Goal: Task Accomplishment & Management: Manage account settings

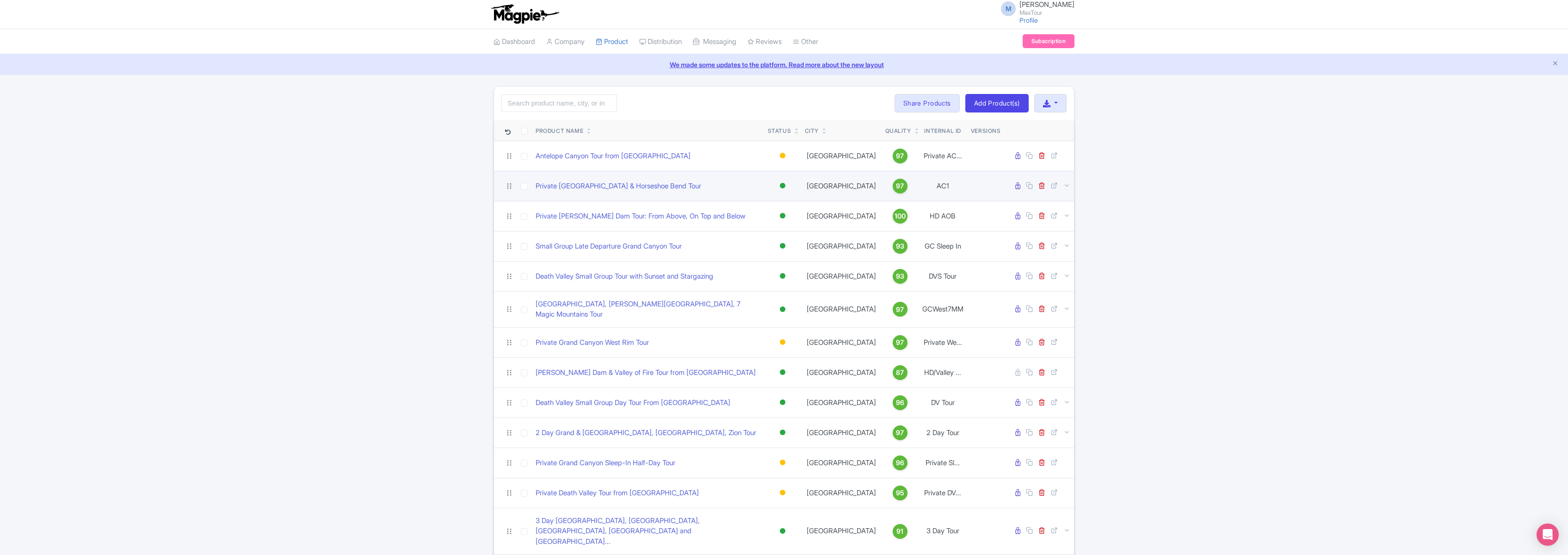
scroll to position [2, 0]
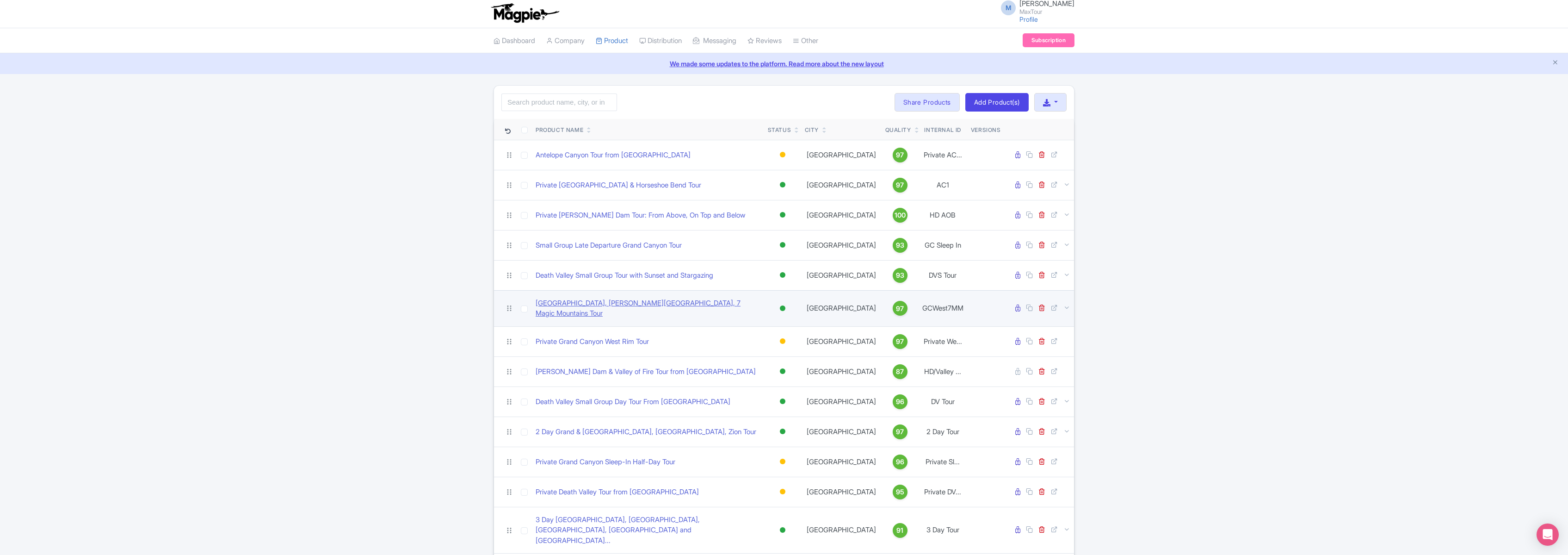
click at [627, 305] on link "[GEOGRAPHIC_DATA], [PERSON_NAME][GEOGRAPHIC_DATA], 7 Magic Mountains Tour" at bounding box center [648, 308] width 225 height 21
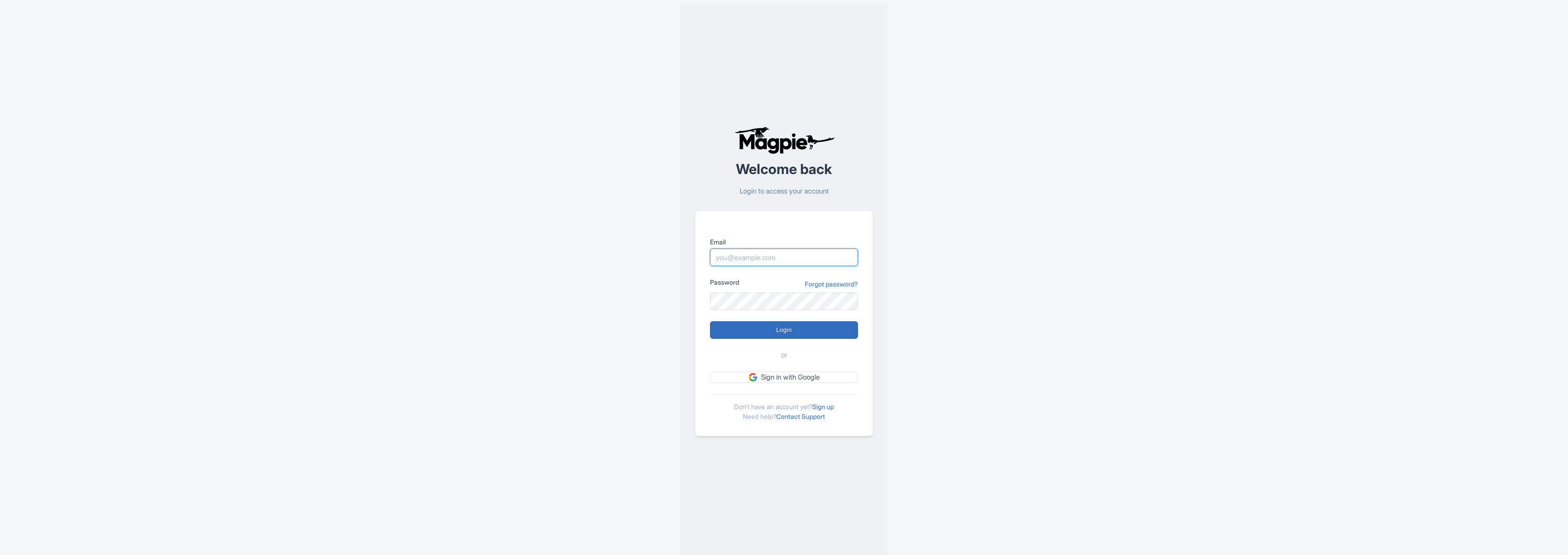
type input "[PERSON_NAME][EMAIL_ADDRESS][DOMAIN_NAME]"
click at [785, 326] on input "Login" at bounding box center [783, 330] width 148 height 18
type input "Logging in..."
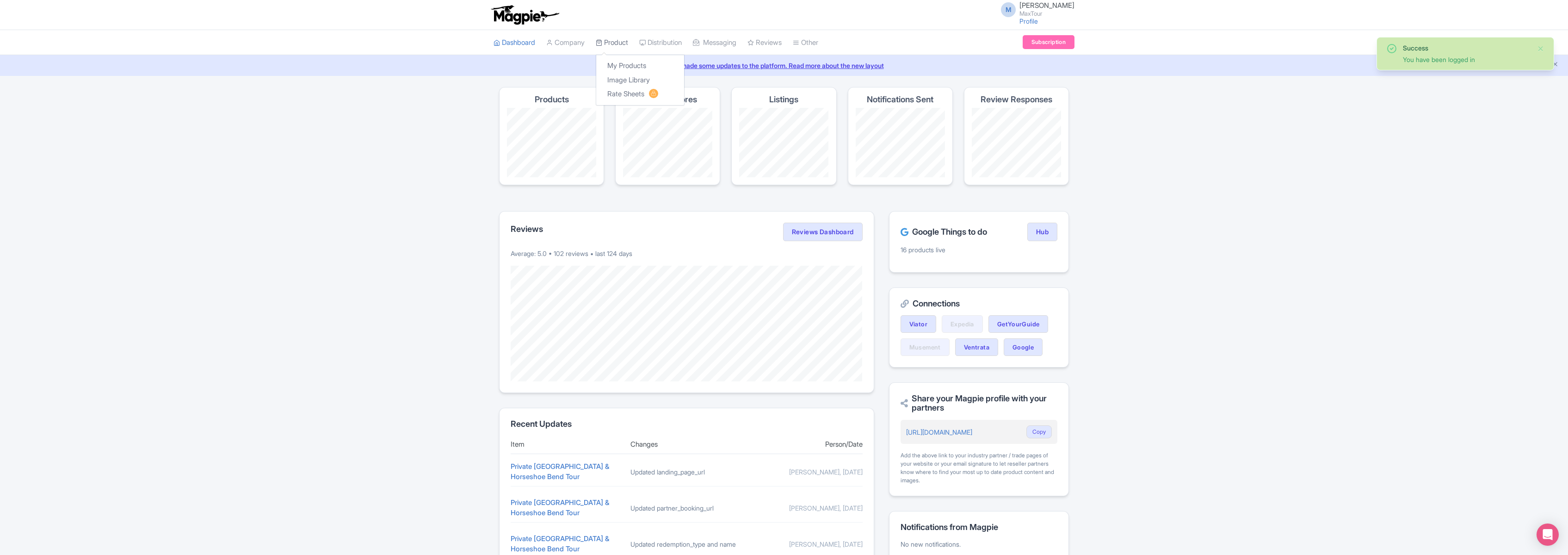
click at [614, 38] on link "Product" at bounding box center [612, 43] width 32 height 26
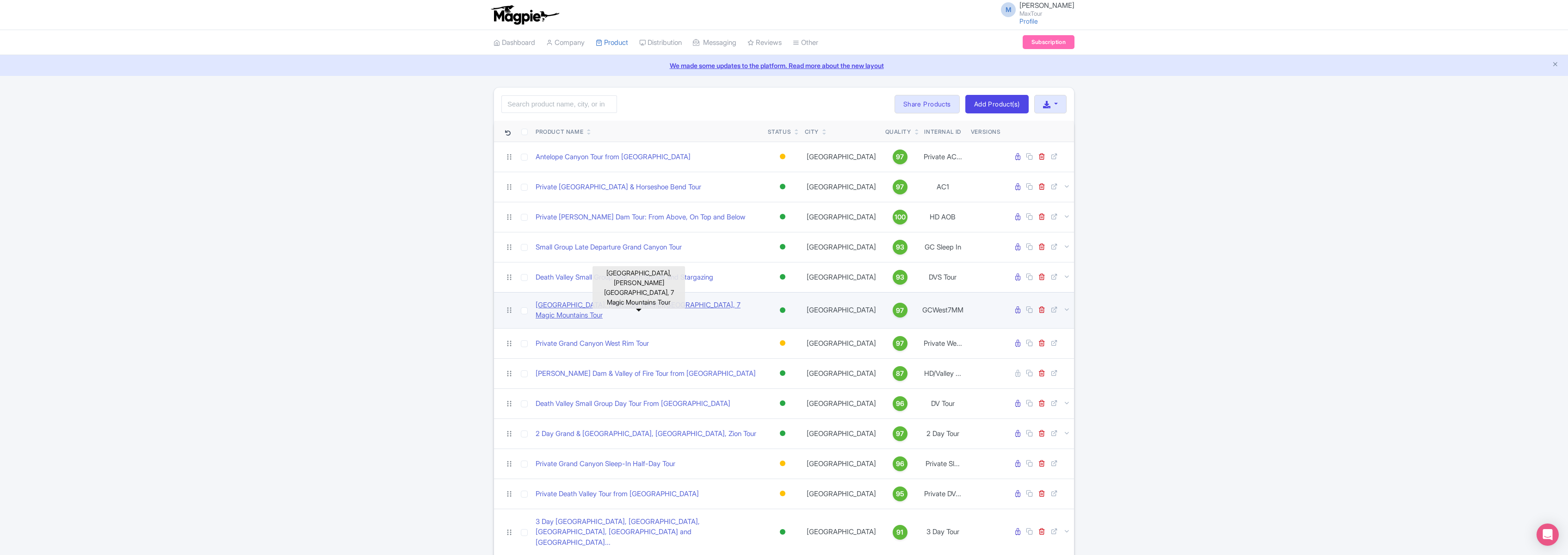
click at [604, 305] on link "[GEOGRAPHIC_DATA], [PERSON_NAME][GEOGRAPHIC_DATA], 7 Magic Mountains Tour" at bounding box center [648, 310] width 225 height 21
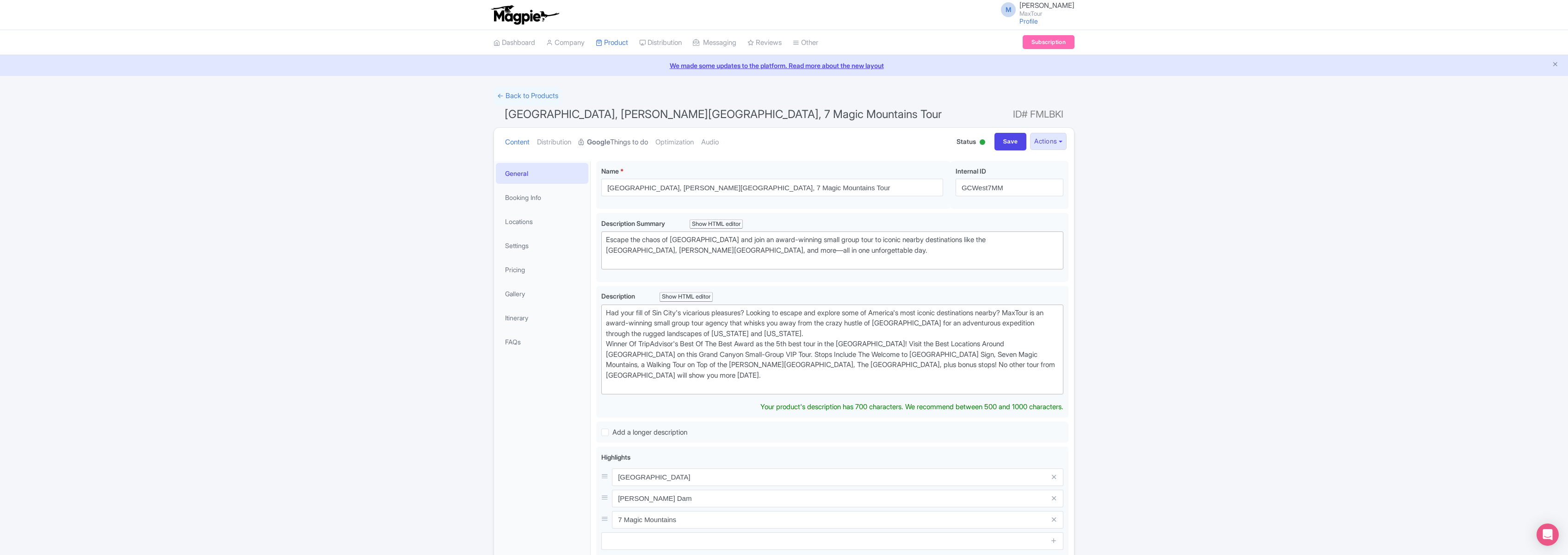
click at [621, 140] on link "Google Things to do" at bounding box center [614, 143] width 69 height 29
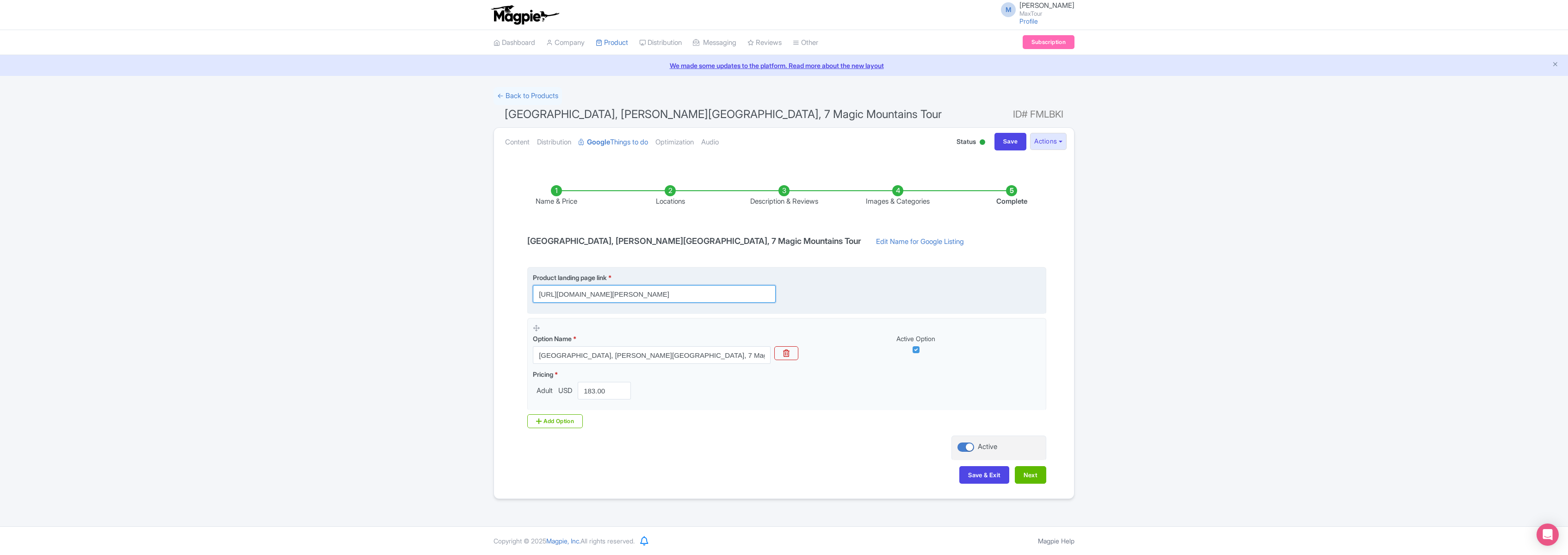
scroll to position [0, 372]
drag, startPoint x: 539, startPoint y: 294, endPoint x: 899, endPoint y: 298, distance: 360.0
click at [899, 298] on div "Product landing page link * https://www.maxtour.co/tours/grand-canyon-west-hoov…" at bounding box center [786, 288] width 508 height 30
paste input "https://www.maxtour.co/tours/grand-canyon-west-hoover-dam-seven-magic-mountains…"
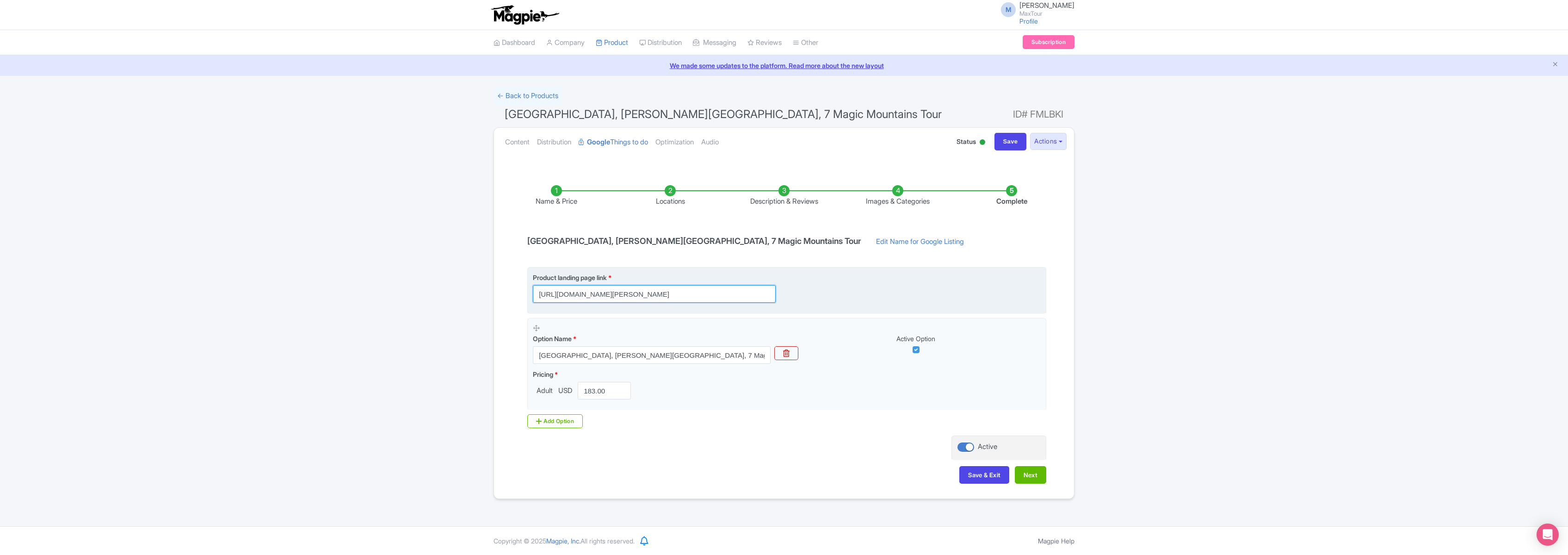
scroll to position [0, 200]
type input "https://www.maxtour.co/tours/grand-canyon-west-hoover-dam-seven-magic-mountains…"
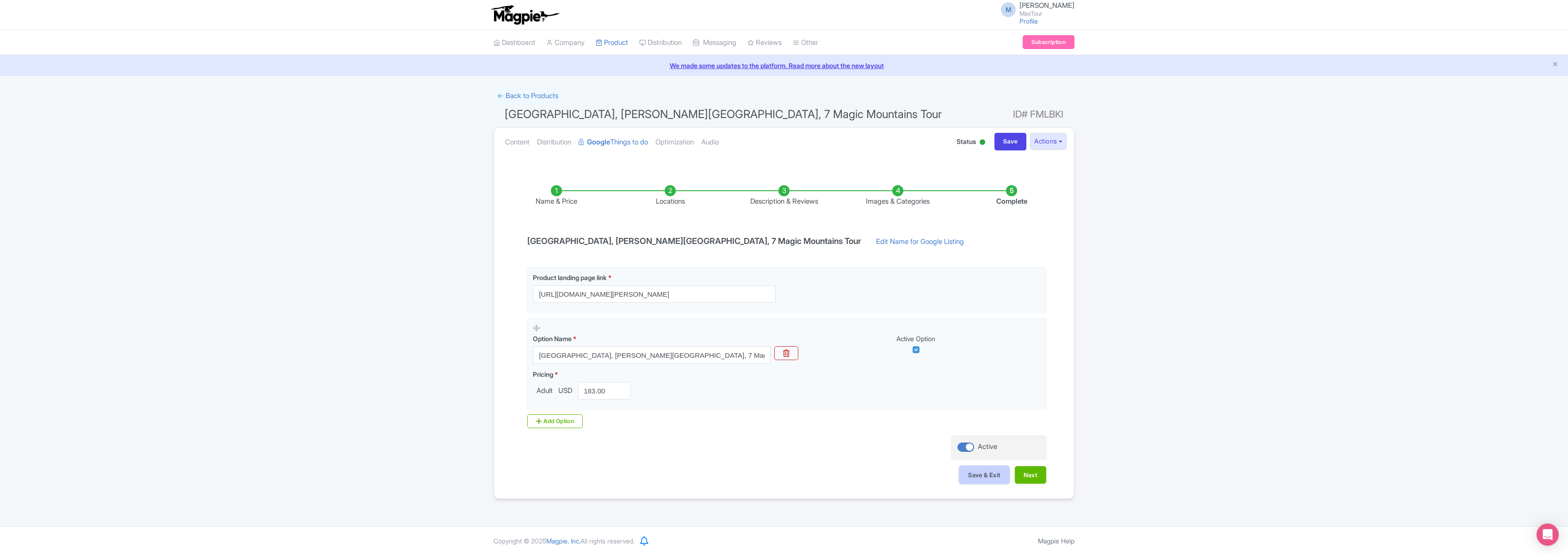
click at [981, 475] on button "Save & Exit" at bounding box center [984, 475] width 50 height 18
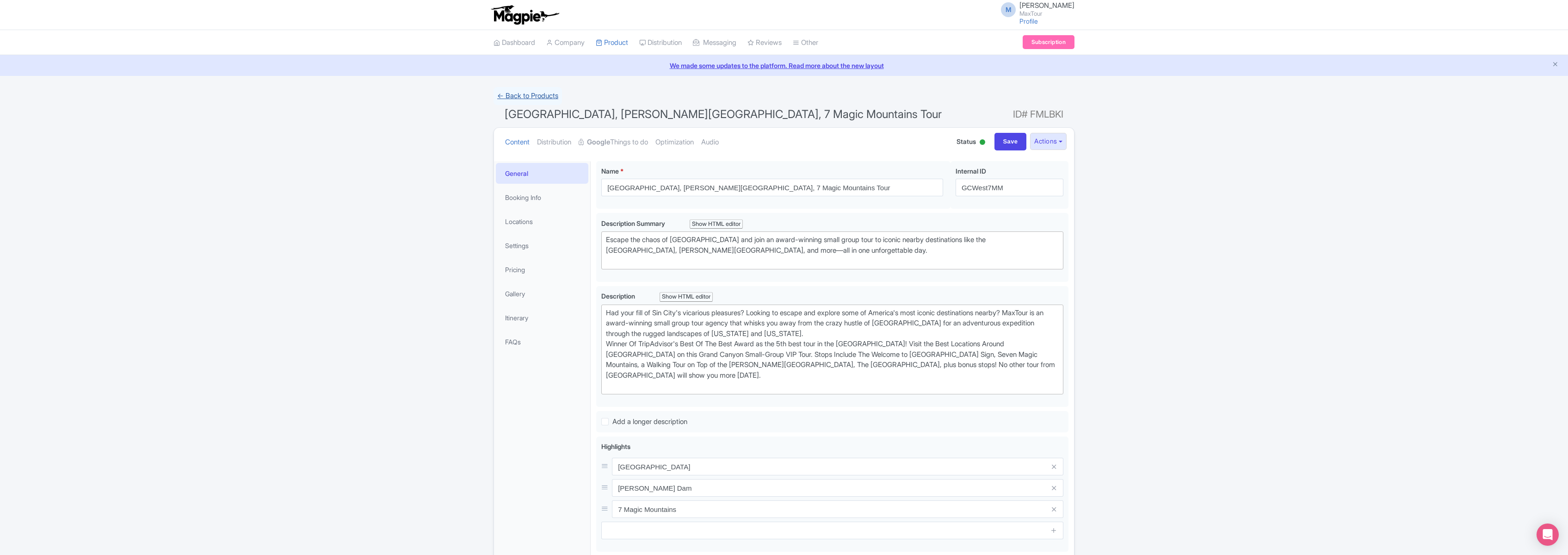
click at [515, 94] on link "← Back to Products" at bounding box center [528, 96] width 68 height 18
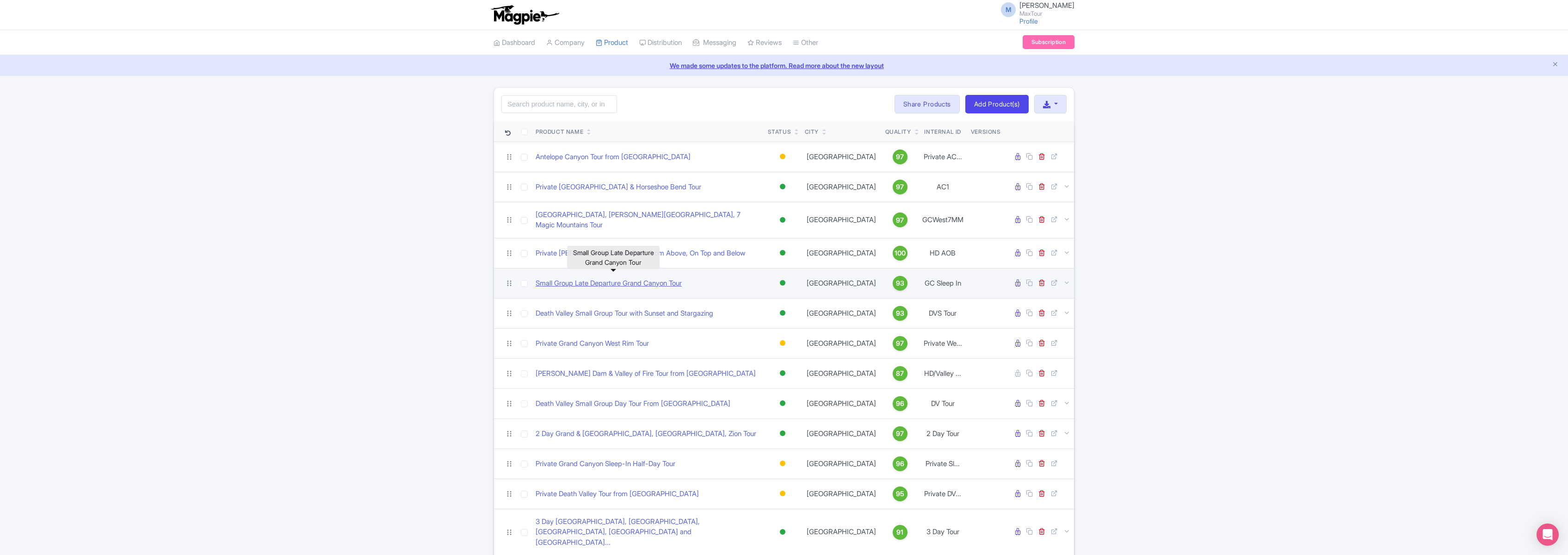
click at [658, 278] on link "Small Group Late Departure Grand Canyon Tour" at bounding box center [609, 283] width 146 height 10
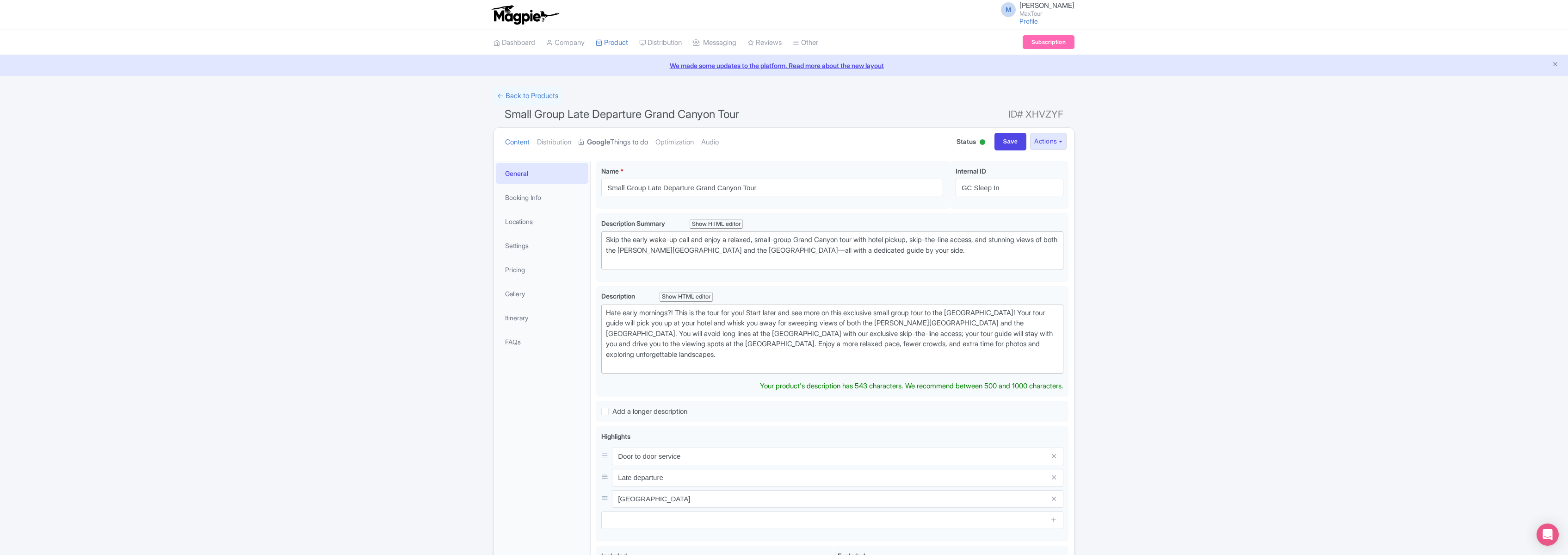
click at [610, 140] on strong "Google" at bounding box center [598, 142] width 23 height 10
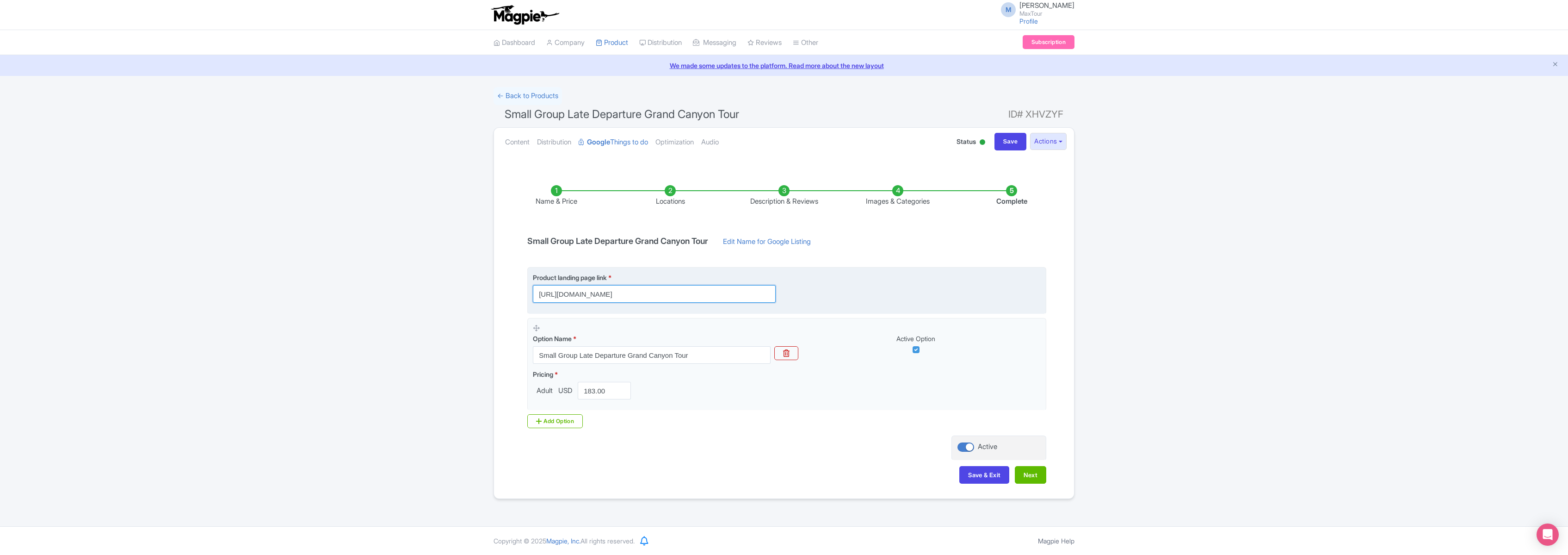
scroll to position [0, 265]
drag, startPoint x: 571, startPoint y: 294, endPoint x: 905, endPoint y: 297, distance: 334.0
click at [905, 297] on div "Product landing page link * https://www.maxtour.co/tours/grand-canyon-vip-half-…" at bounding box center [786, 288] width 508 height 30
paste input "https://www.maxtour.co/tours/grand-canyon-vip-half-day-tour/?utm_source=google&…"
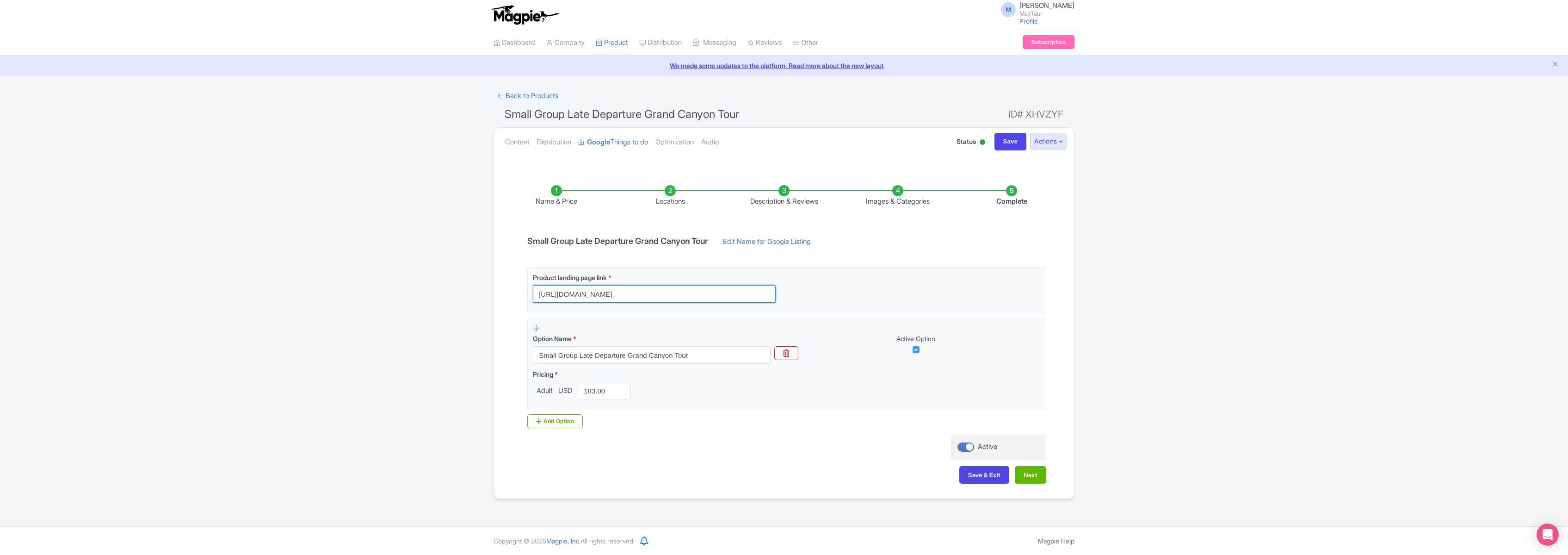
drag, startPoint x: 751, startPoint y: 293, endPoint x: 394, endPoint y: 297, distance: 357.0
click at [394, 296] on div "← Back to Products Small Group Late Departure Grand Canyon Tour ID# XHVZYF Cont…" at bounding box center [784, 293] width 1568 height 412
type input "https://www.maxtour.co/tours/grand-canyon-vip-half-day-tour/?utm_source=google&…"
click at [977, 475] on button "Save & Exit" at bounding box center [984, 475] width 50 height 18
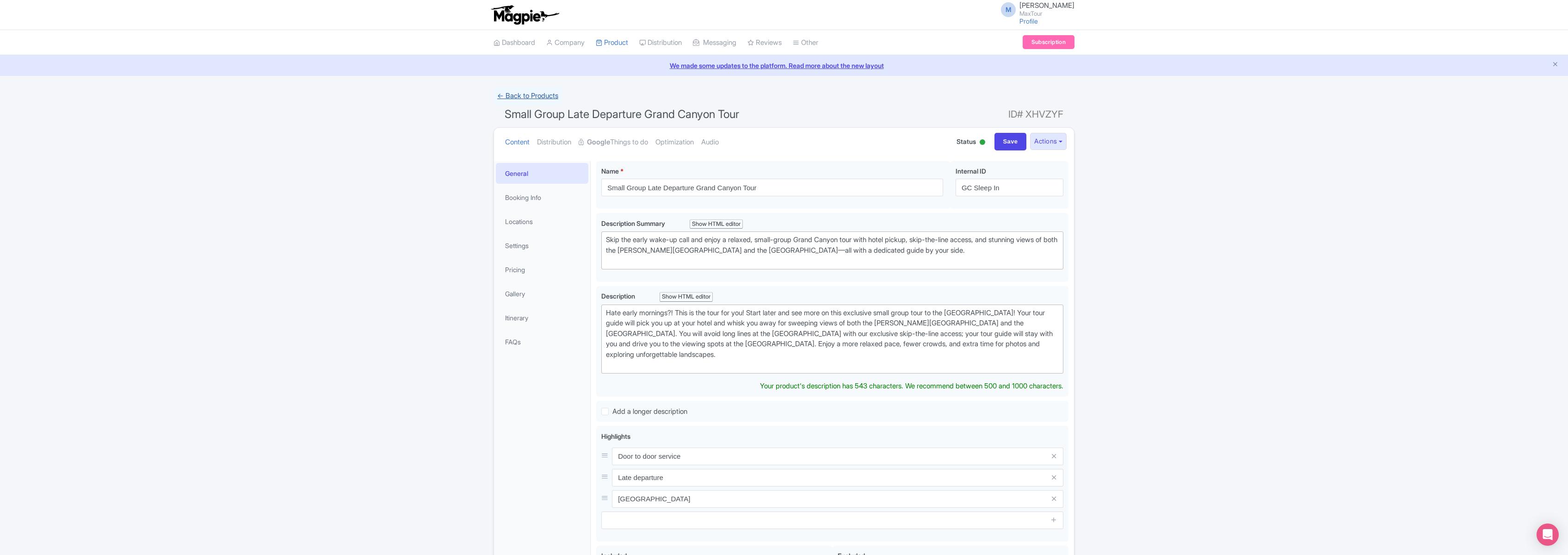
click at [527, 96] on link "← Back to Products" at bounding box center [528, 96] width 68 height 18
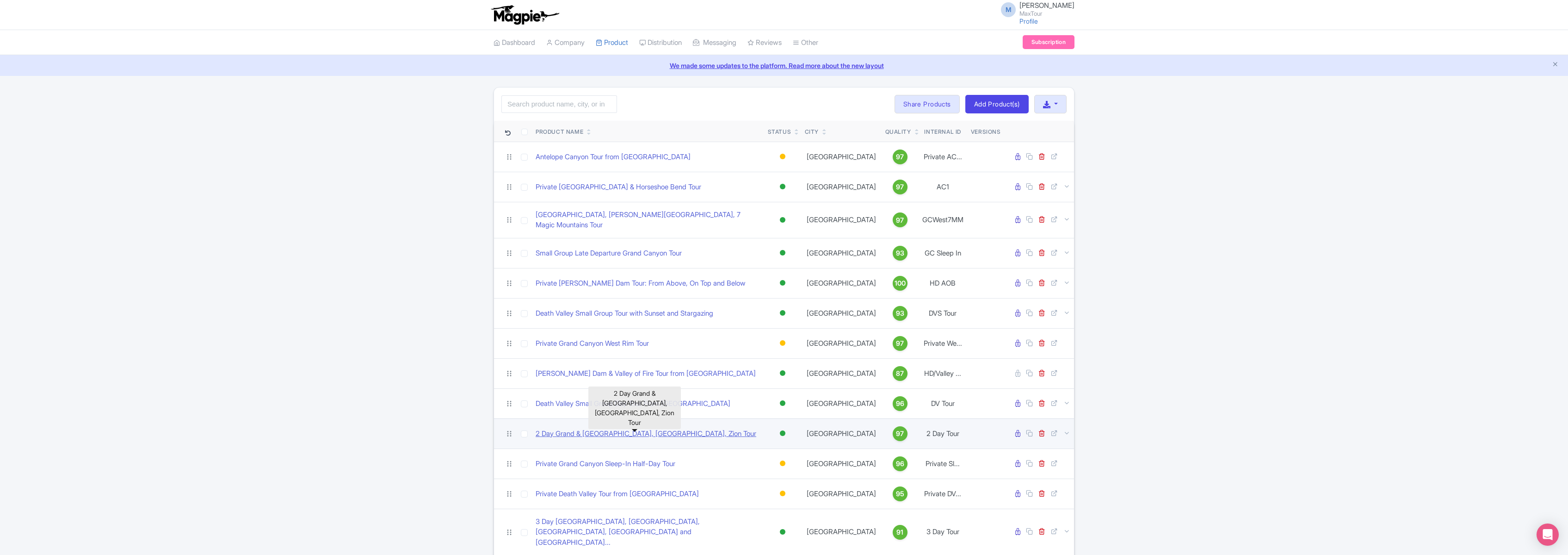
click at [578, 430] on link "2 Day Grand & [GEOGRAPHIC_DATA], [GEOGRAPHIC_DATA], Zion Tour" at bounding box center [646, 434] width 220 height 10
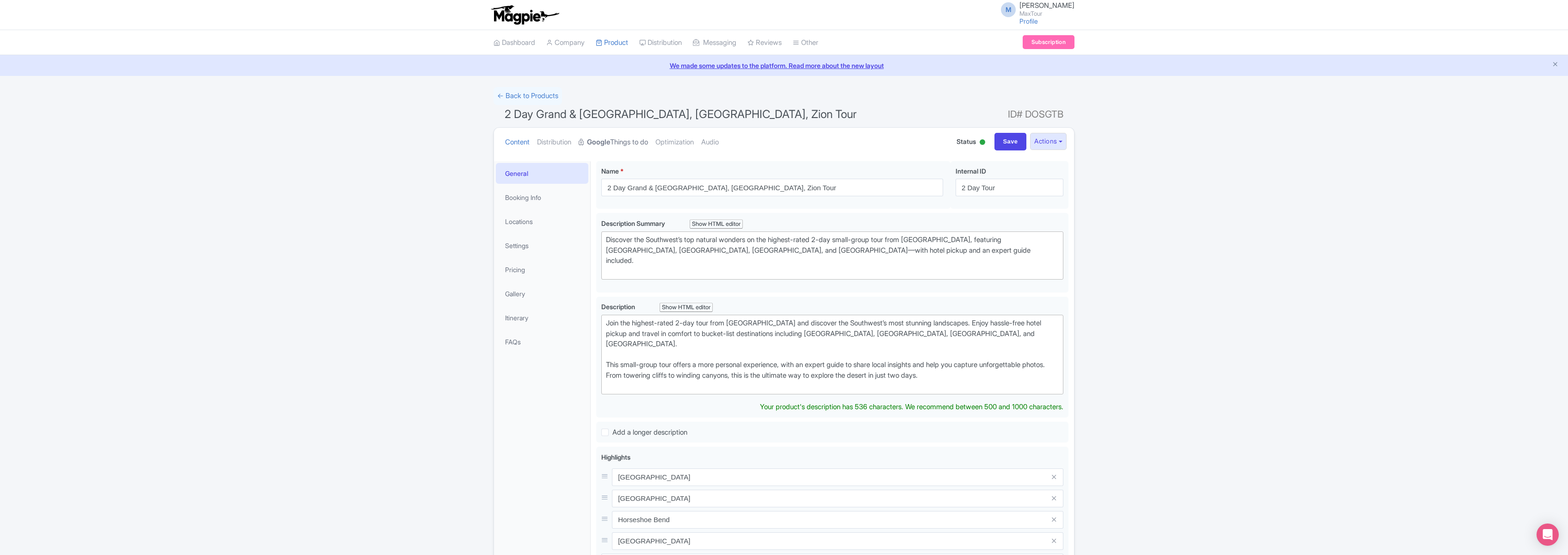
click at [618, 141] on link "Google Things to do" at bounding box center [614, 143] width 69 height 29
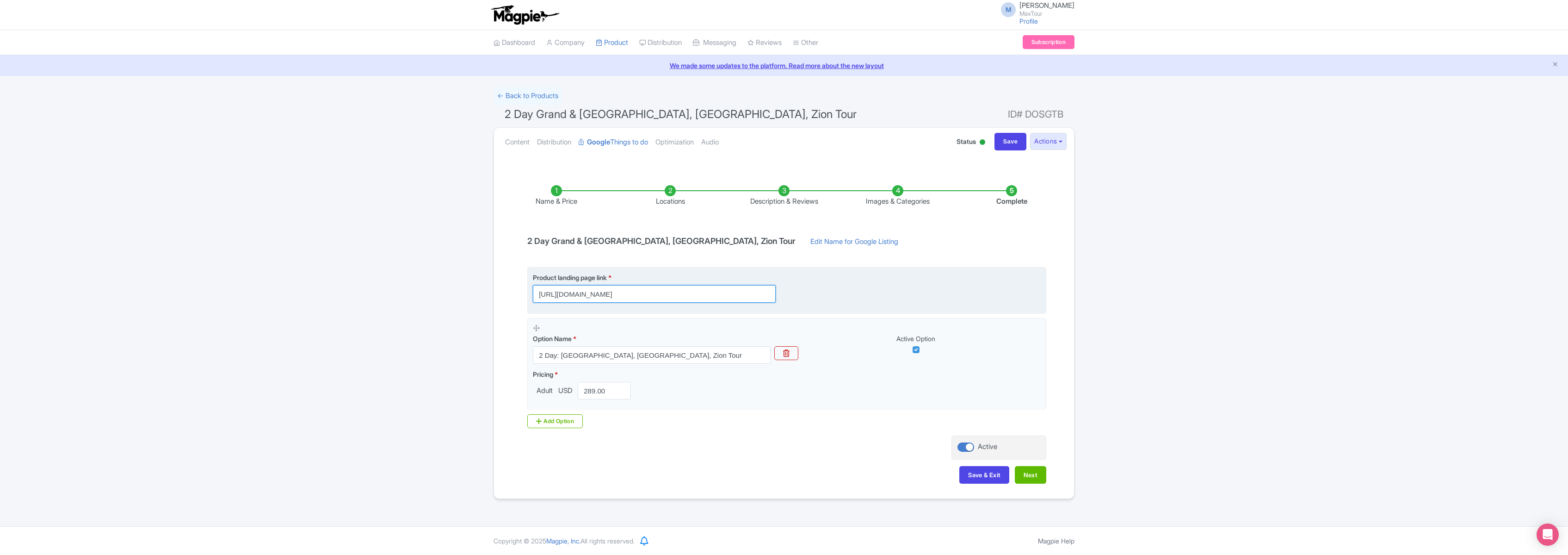
scroll to position [0, 299]
drag, startPoint x: 537, startPoint y: 292, endPoint x: 1056, endPoint y: 303, distance: 519.1
click at [1056, 303] on div "Name & Price Locations Description & Reviews Images & Categories Complete 2 Day…" at bounding box center [784, 330] width 569 height 327
paste input "[URL][DOMAIN_NAME]"
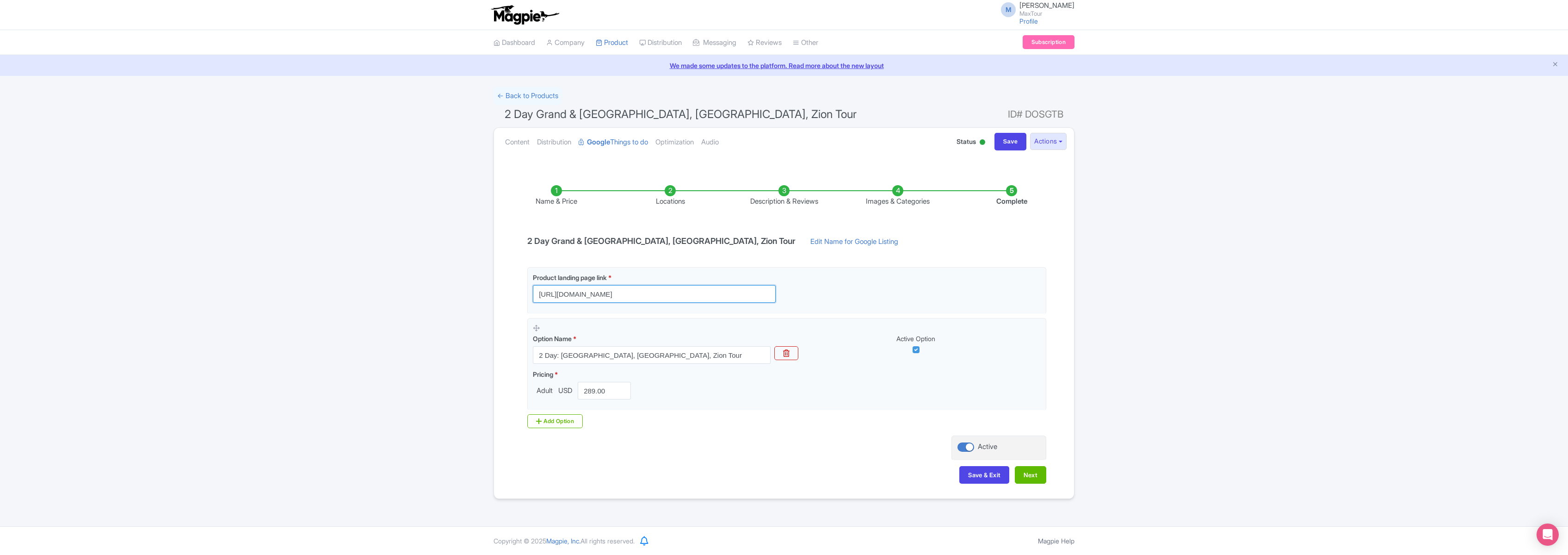
drag, startPoint x: 771, startPoint y: 294, endPoint x: 384, endPoint y: 274, distance: 387.5
click at [384, 274] on div "← Back to Products 2 Day Grand & Antelope Canyon, Horseshoe Bend, Zion Tour ID#…" at bounding box center [784, 293] width 1568 height 412
type input "https://www.maxtour.co/tours/2-day-grand-canyon-antelope-canyon-tour/?utm_sourc…"
click at [981, 476] on button "Save & Exit" at bounding box center [984, 475] width 50 height 18
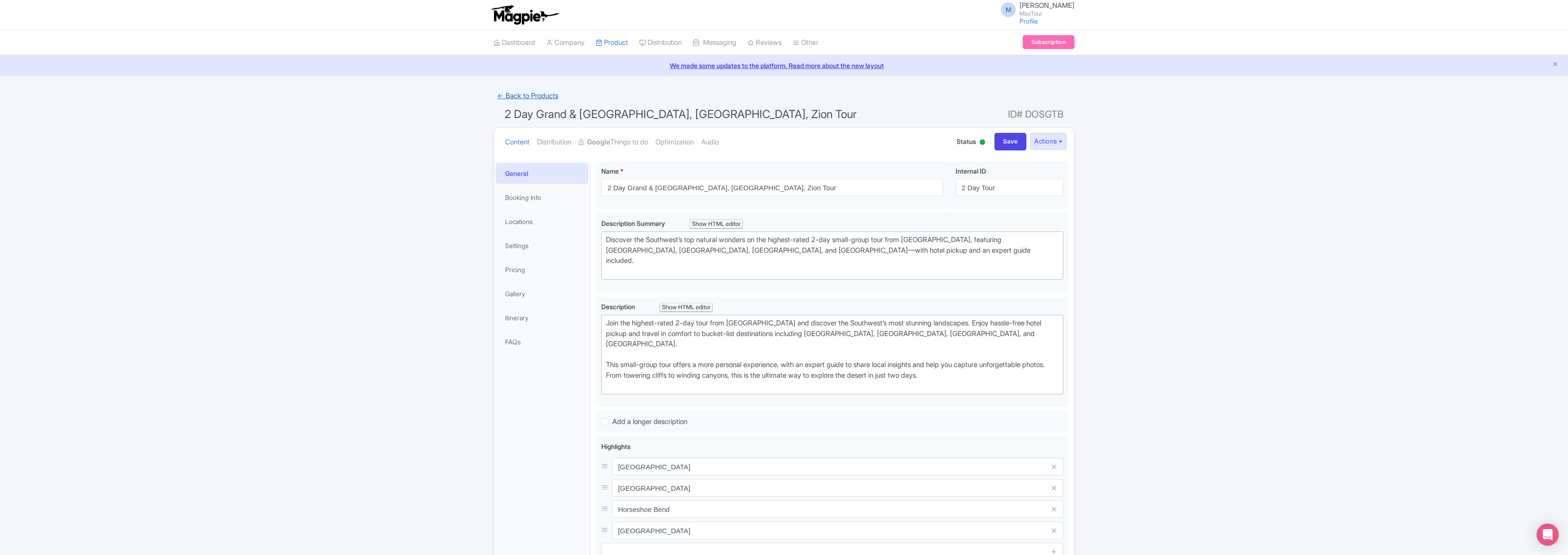
click at [523, 96] on link "← Back to Products" at bounding box center [528, 96] width 68 height 18
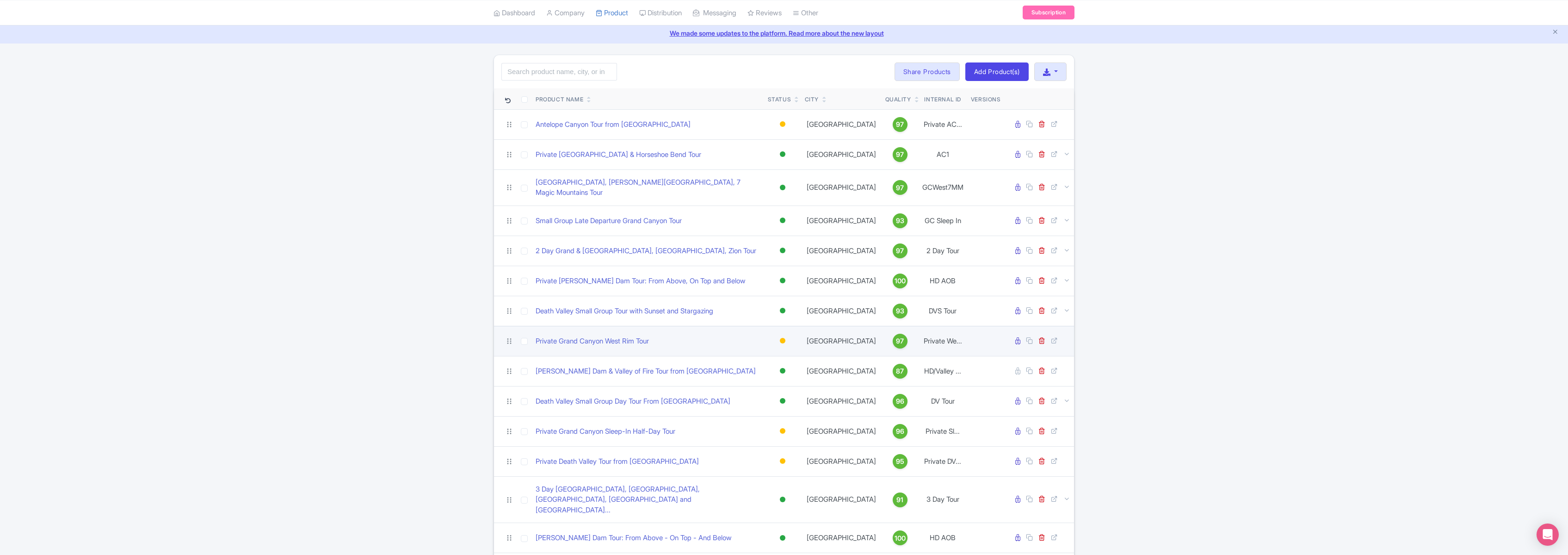
scroll to position [38, 0]
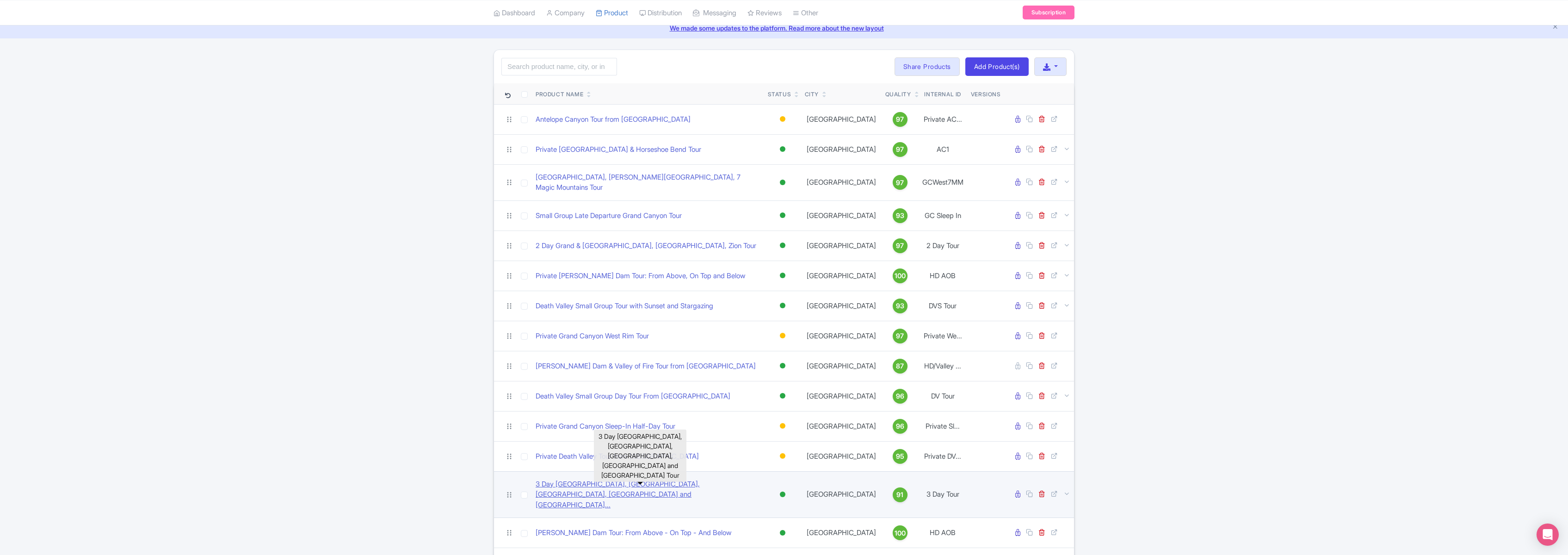
click at [679, 479] on link "3 Day [GEOGRAPHIC_DATA], [GEOGRAPHIC_DATA], [GEOGRAPHIC_DATA], [GEOGRAPHIC_DATA…" at bounding box center [648, 495] width 225 height 32
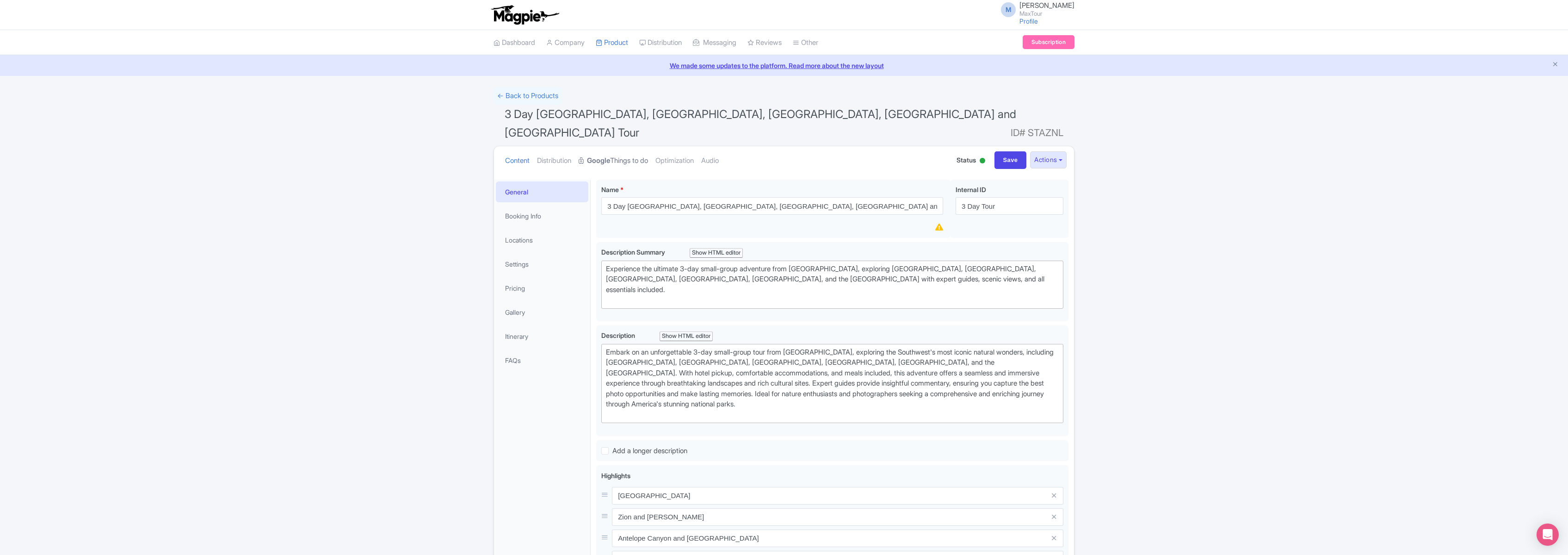
click at [621, 146] on link "Google Things to do" at bounding box center [614, 161] width 69 height 29
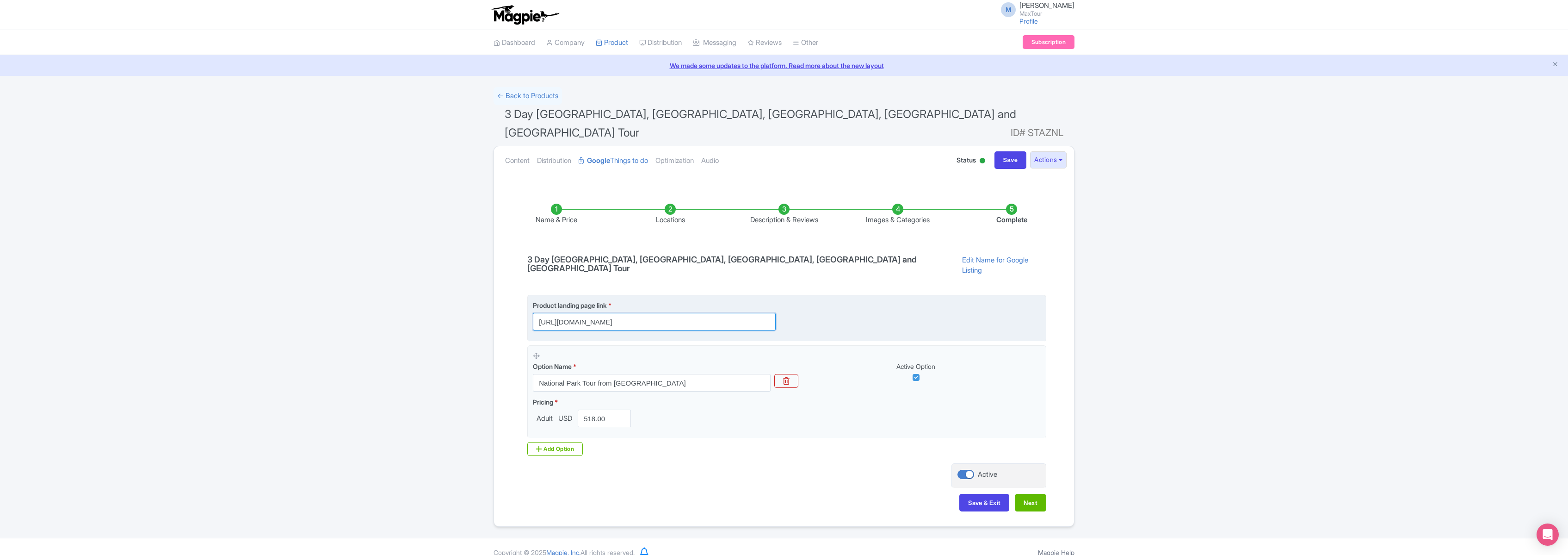
scroll to position [0, 389]
drag, startPoint x: 544, startPoint y: 294, endPoint x: 884, endPoint y: 306, distance: 340.2
click at [884, 306] on fieldset "Product landing page link * https://www.maxtour.co/tours/bryce-zion-antelope-ca…" at bounding box center [786, 318] width 519 height 47
paste input "https://www.maxtour.co/tours/bryce-zion-antelope-canyon-grand-canyon-monument-v…"
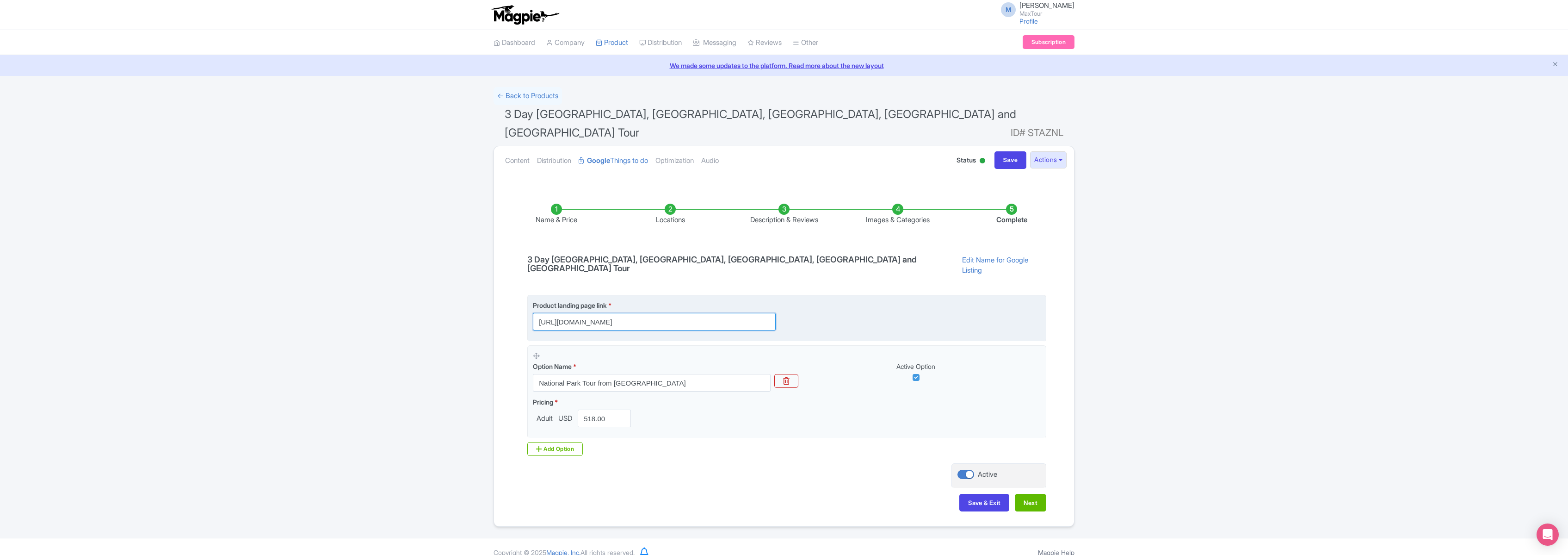
scroll to position [0, 217]
type input "https://www.maxtour.co/tours/bryce-zion-antelope-canyon-grand-canyon-monument-v…"
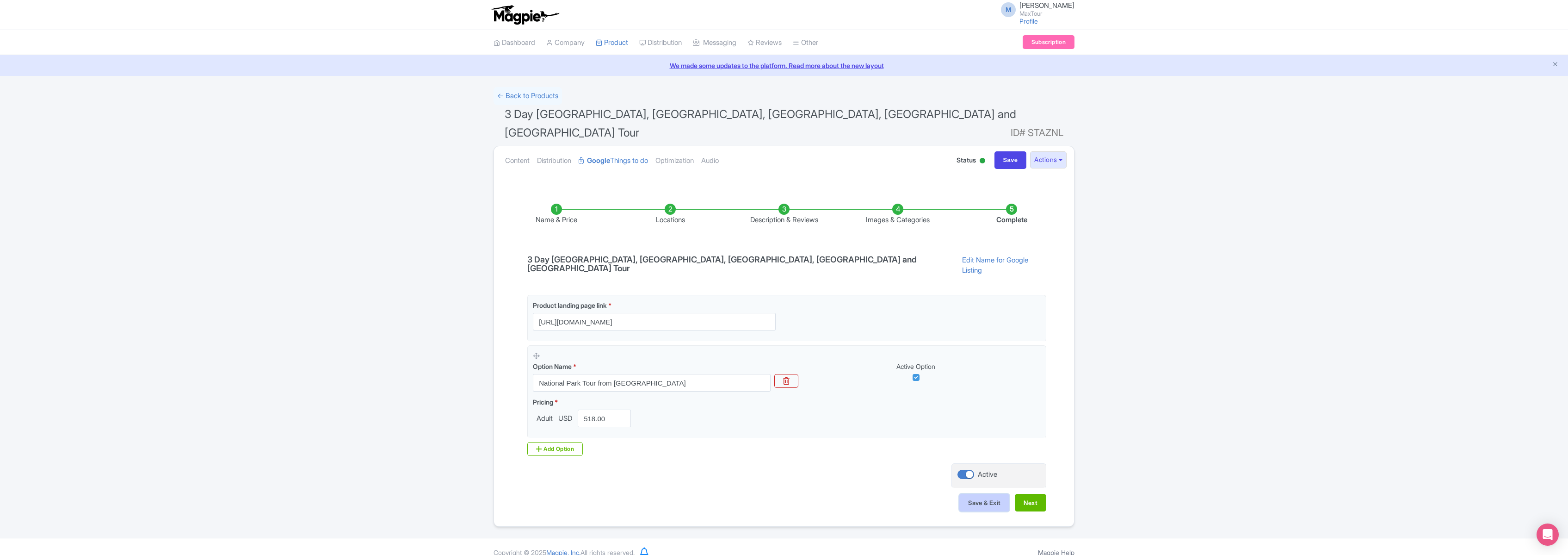
scroll to position [0, 0]
click at [981, 494] on button "Save & Exit" at bounding box center [984, 503] width 50 height 18
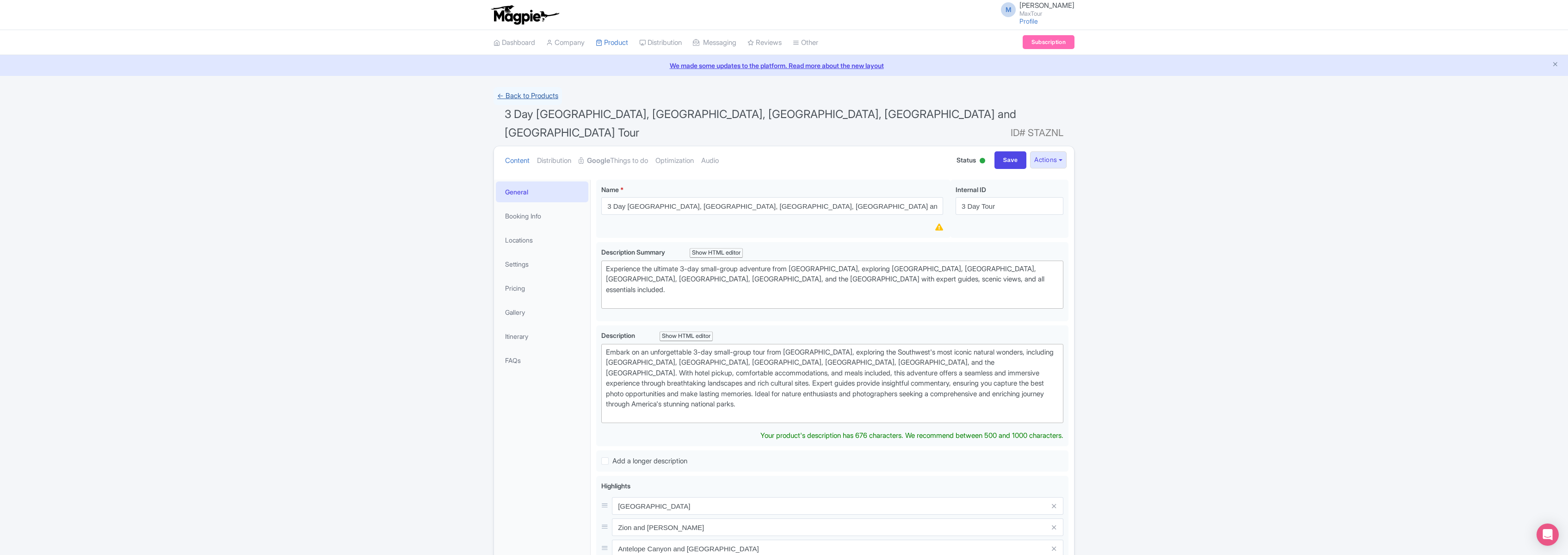
click at [517, 91] on link "← Back to Products" at bounding box center [528, 96] width 68 height 18
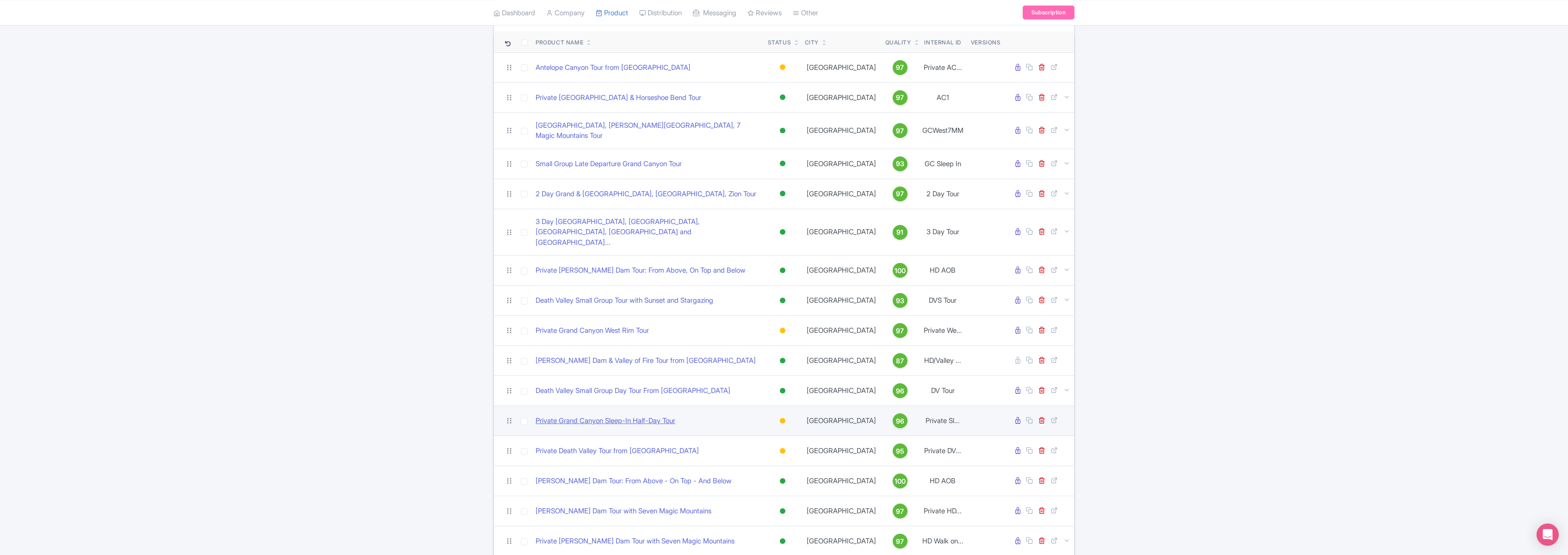
scroll to position [90, 0]
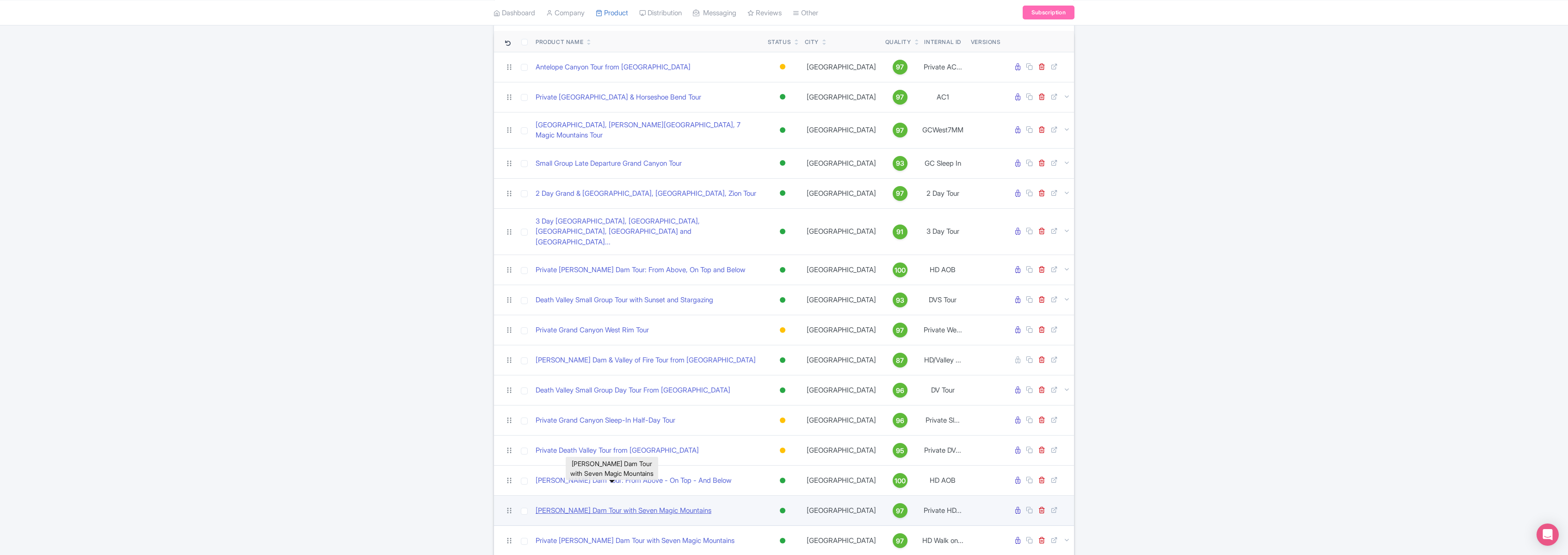
click at [594, 506] on link "[PERSON_NAME] Dam Tour with Seven Magic Mountains" at bounding box center [623, 511] width 176 height 10
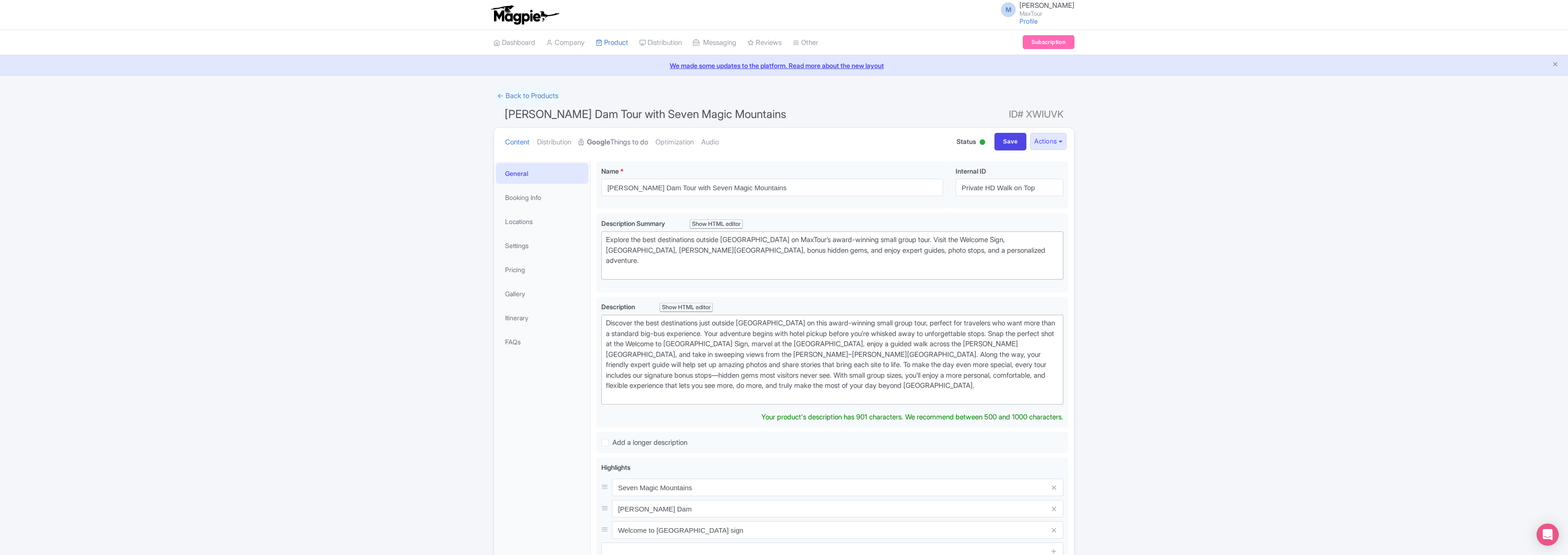
click at [619, 137] on link "Google Things to do" at bounding box center [614, 143] width 69 height 29
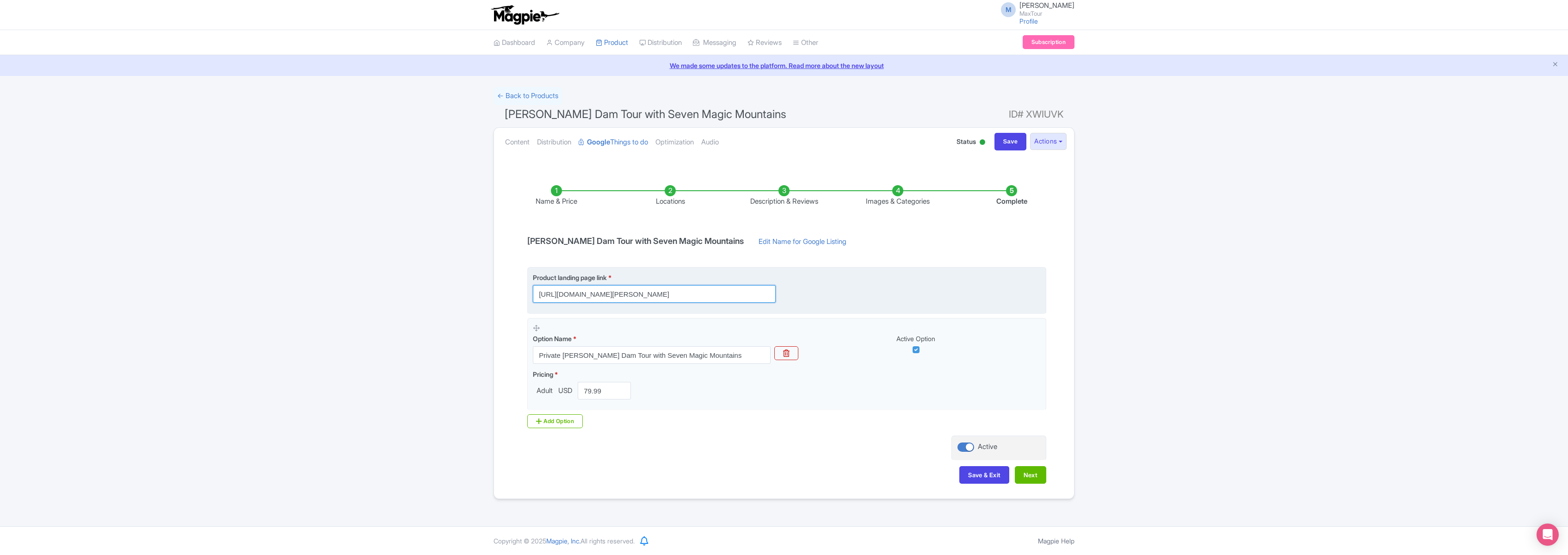
scroll to position [0, 259]
drag, startPoint x: 541, startPoint y: 292, endPoint x: 997, endPoint y: 296, distance: 456.0
click at [997, 296] on div "Product landing page link * [URL][DOMAIN_NAME][PERSON_NAME]" at bounding box center [786, 288] width 508 height 30
paste input "[URL][DOMAIN_NAME][PERSON_NAME]"
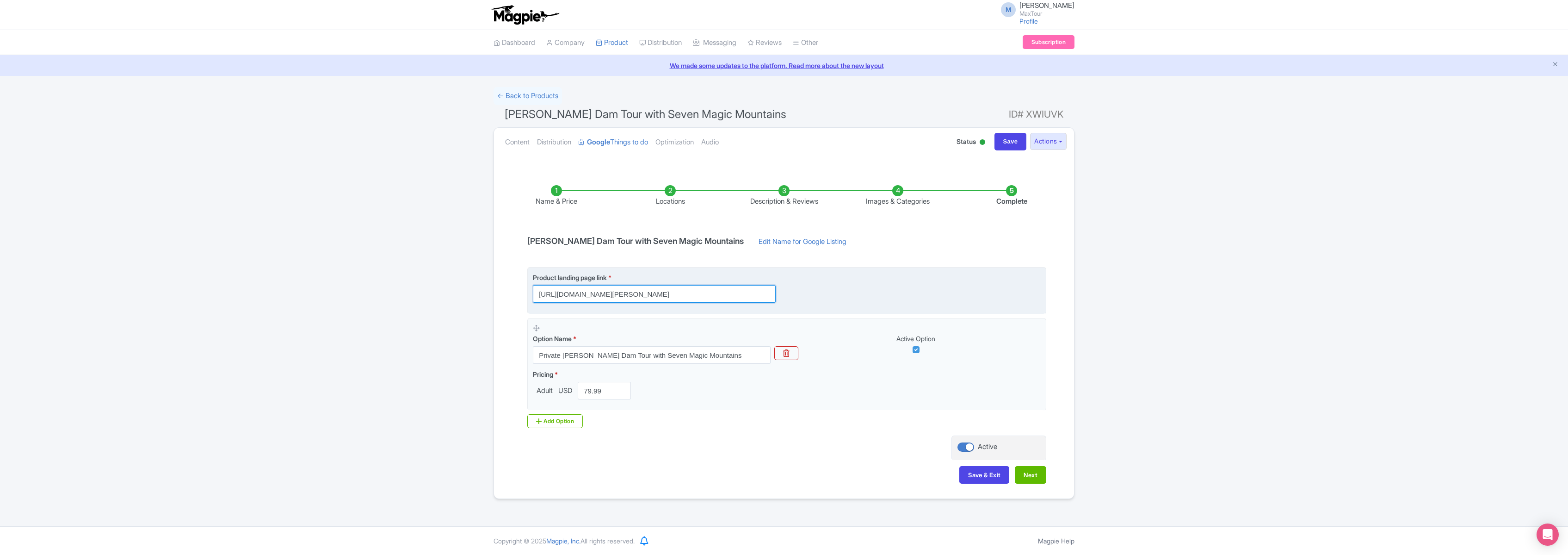
scroll to position [0, 88]
type input "[URL][DOMAIN_NAME][PERSON_NAME]"
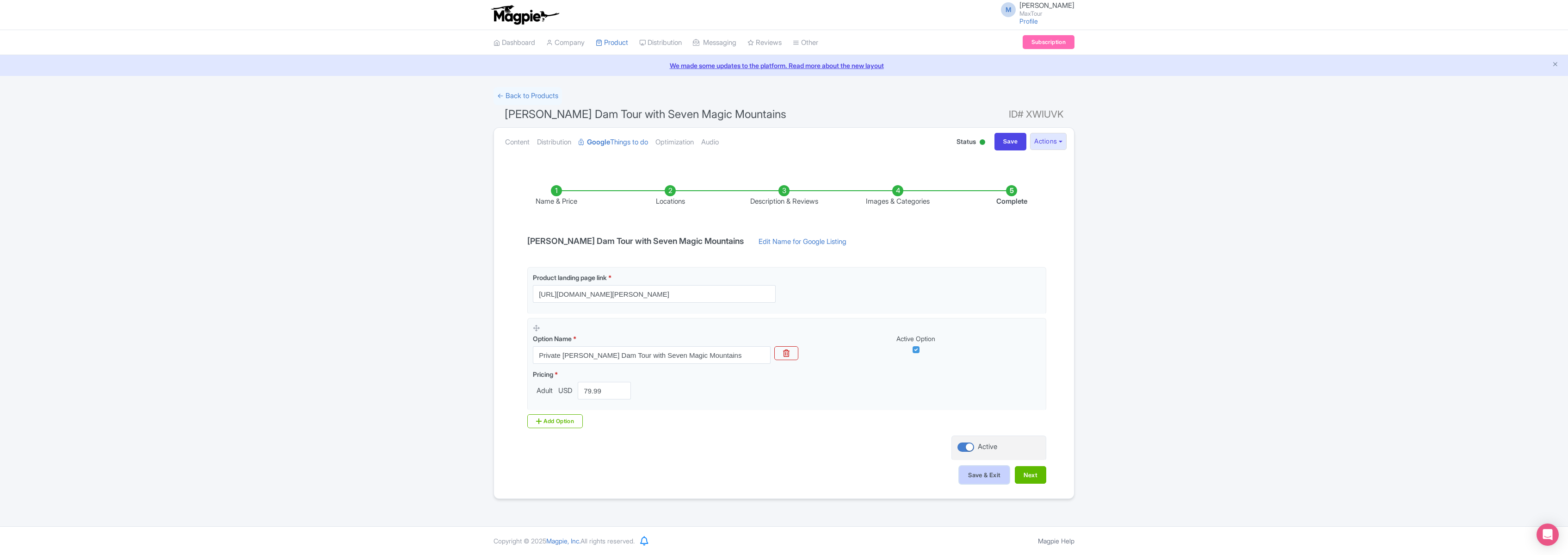
click at [976, 477] on button "Save & Exit" at bounding box center [984, 475] width 50 height 18
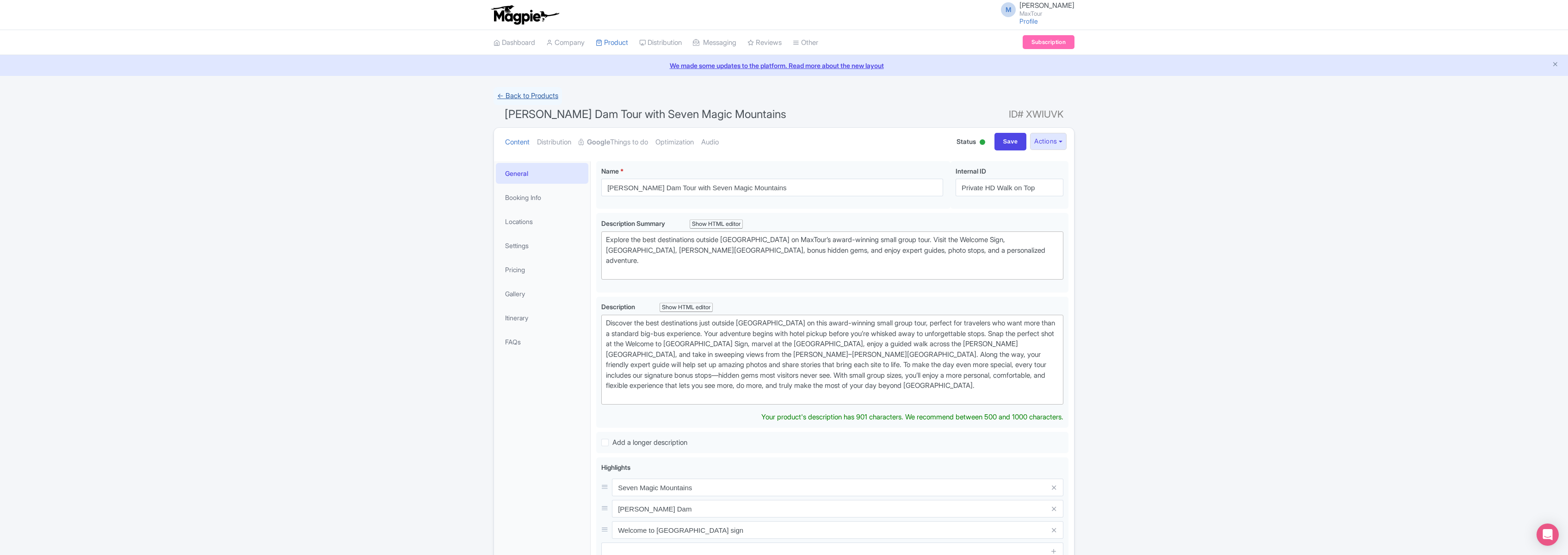
click at [519, 97] on link "← Back to Products" at bounding box center [528, 96] width 68 height 18
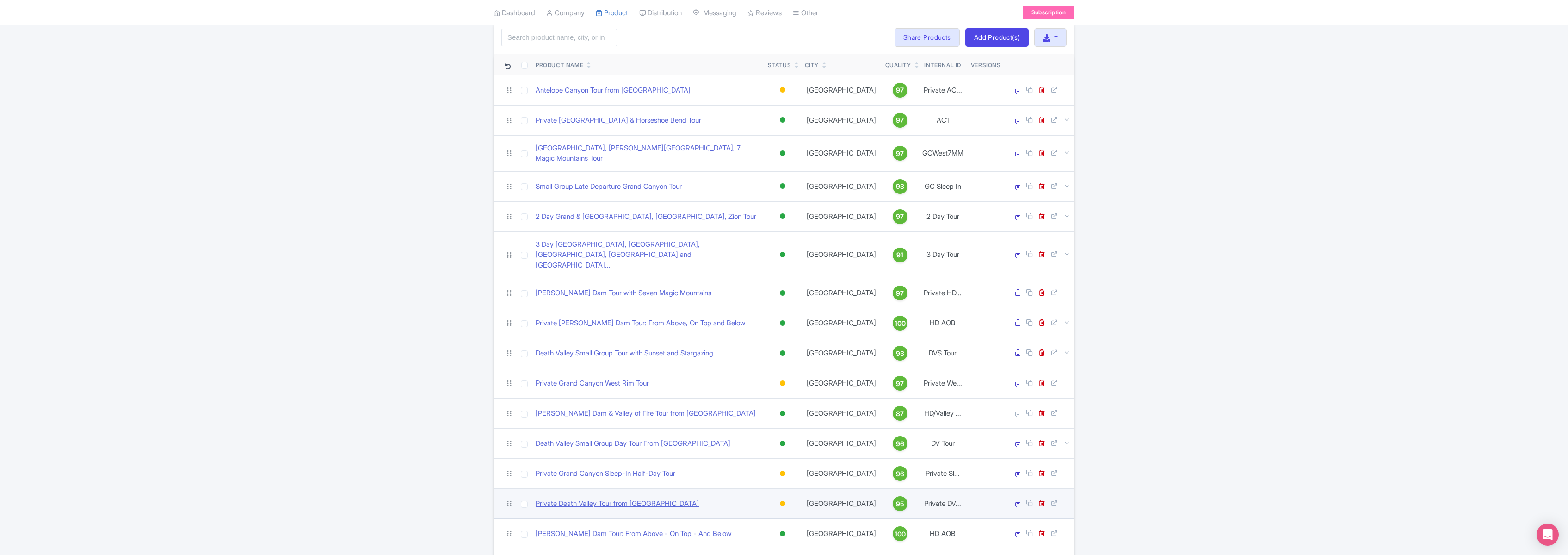
scroll to position [67, 0]
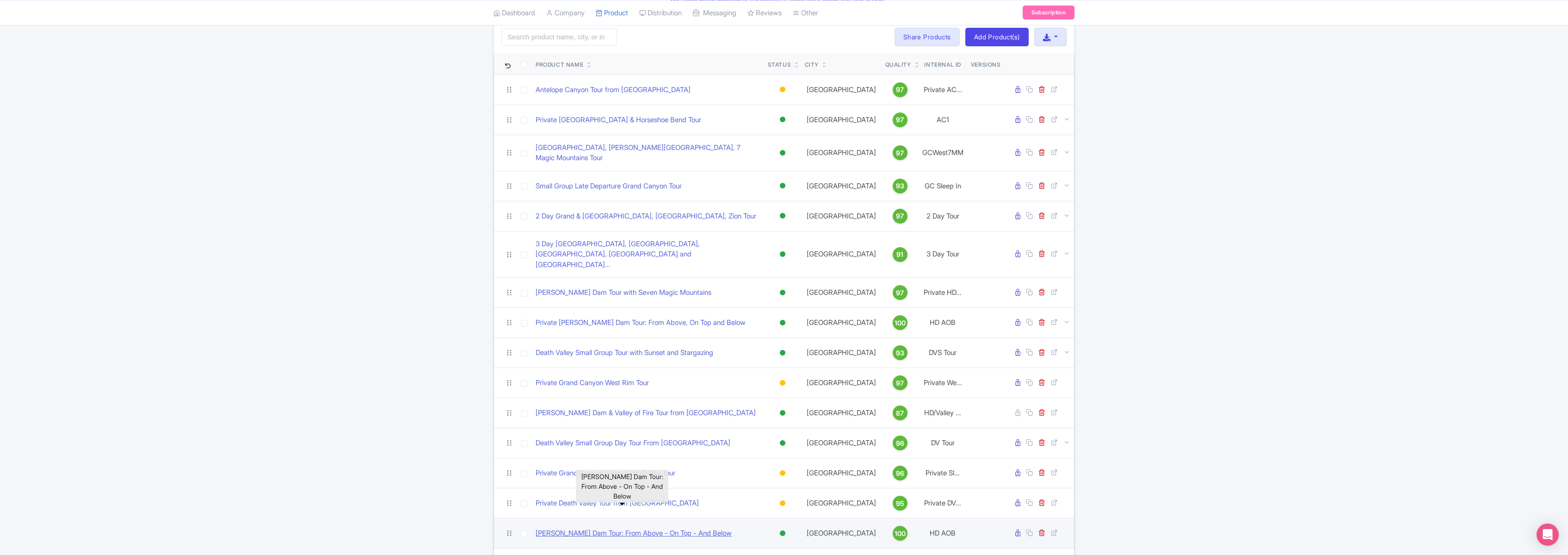
click at [614, 528] on link "[PERSON_NAME] Dam Tour: From Above - On Top - And Below" at bounding box center [634, 533] width 196 height 10
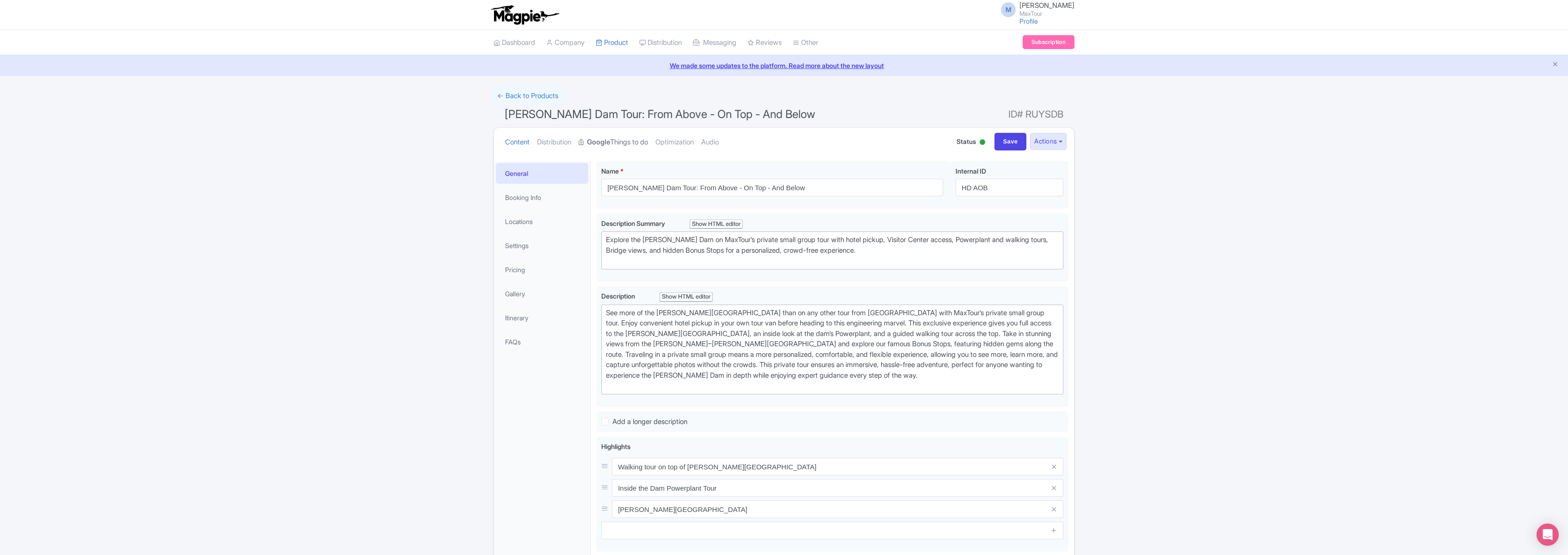
click at [628, 142] on link "Google Things to do" at bounding box center [614, 143] width 69 height 29
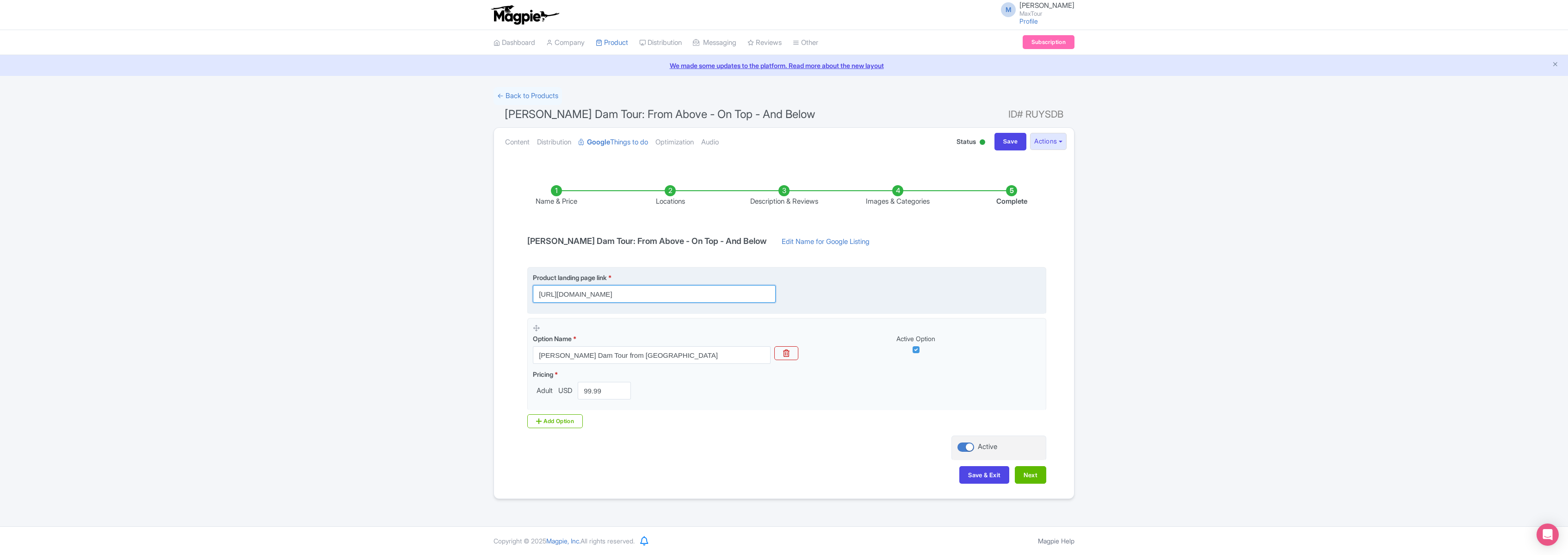
scroll to position [0, 231]
drag, startPoint x: 536, startPoint y: 295, endPoint x: 922, endPoint y: 299, distance: 386.0
click at [922, 298] on div "Product landing page link * https://www.maxtour.co/tours/above-on-top-below/?ut…" at bounding box center [786, 288] width 508 height 30
paste input "[URL][DOMAIN_NAME]"
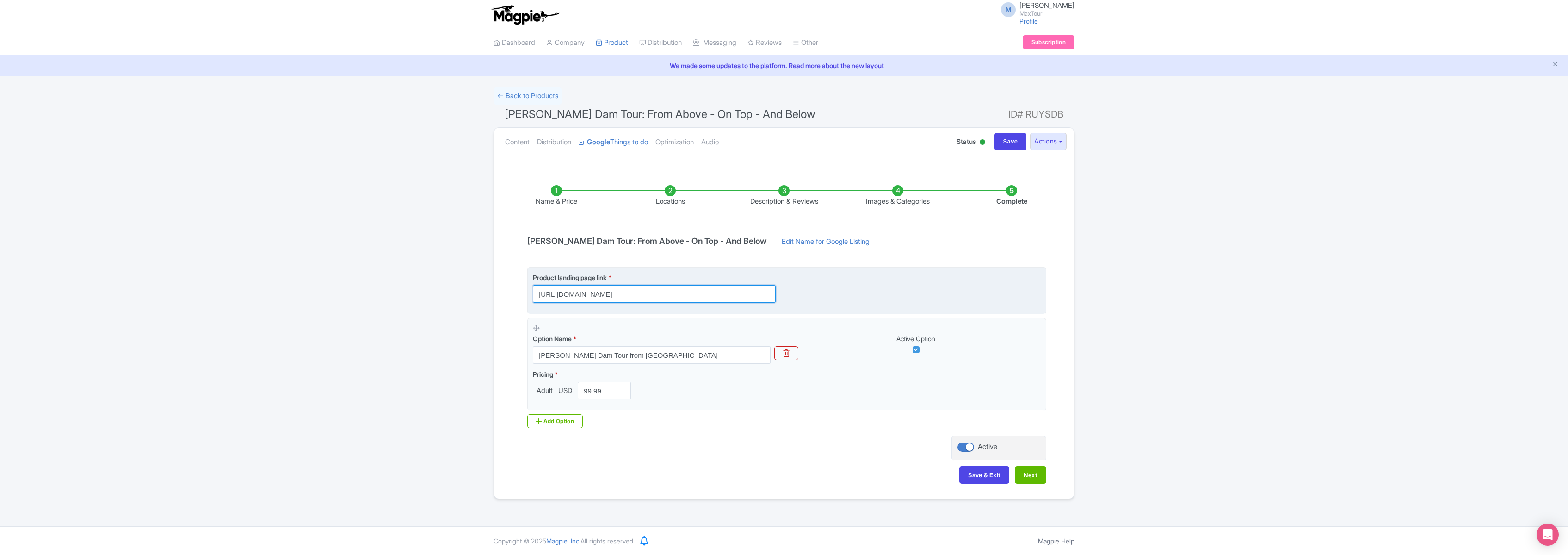
scroll to position [0, 60]
type input "[URL][DOMAIN_NAME]"
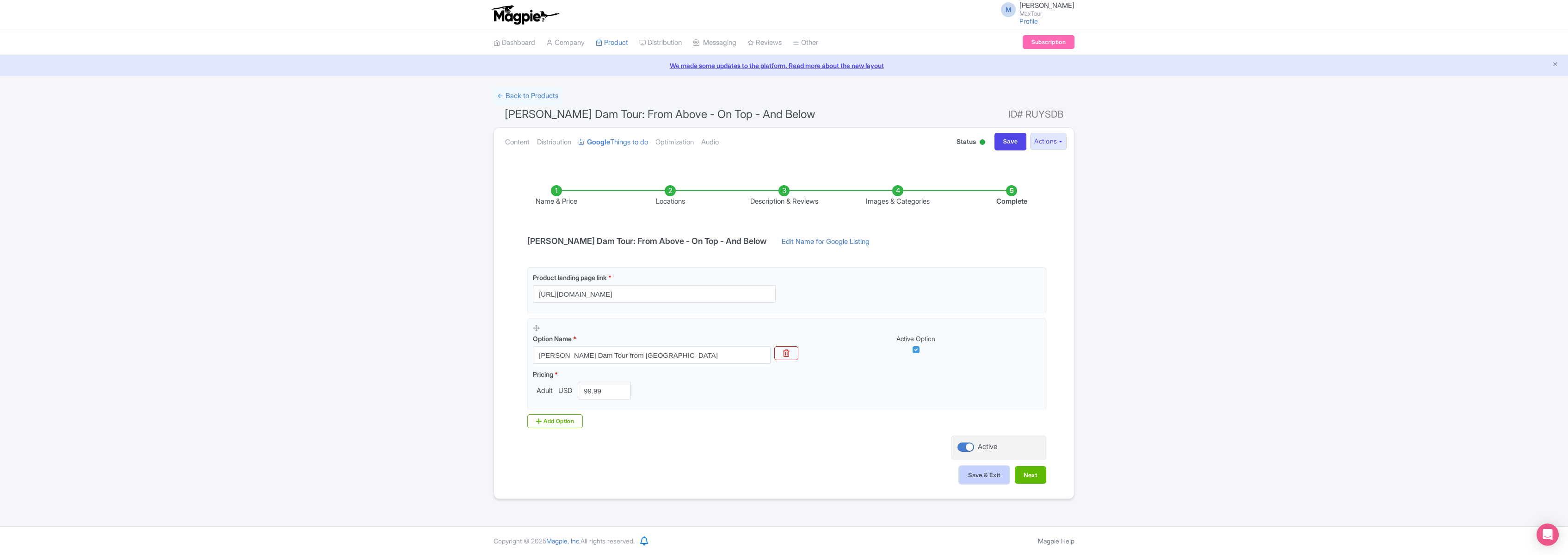
scroll to position [0, 0]
click at [986, 475] on button "Save & Exit" at bounding box center [984, 475] width 50 height 18
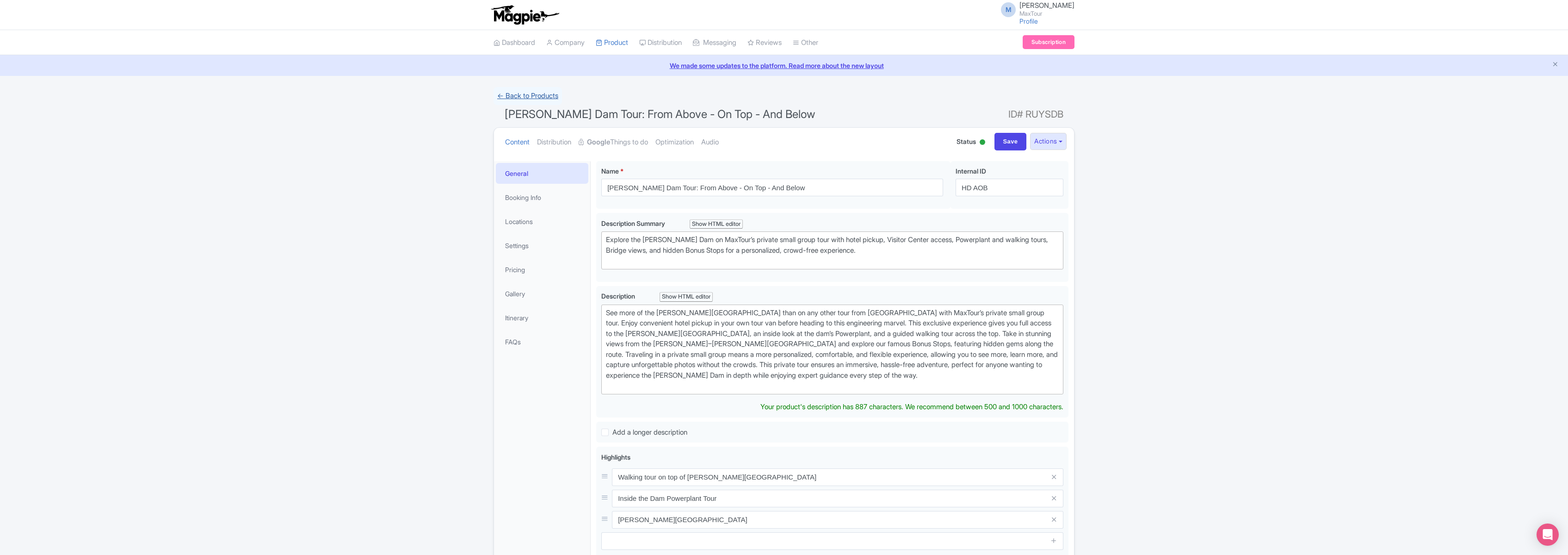
click at [529, 93] on link "← Back to Products" at bounding box center [528, 96] width 68 height 18
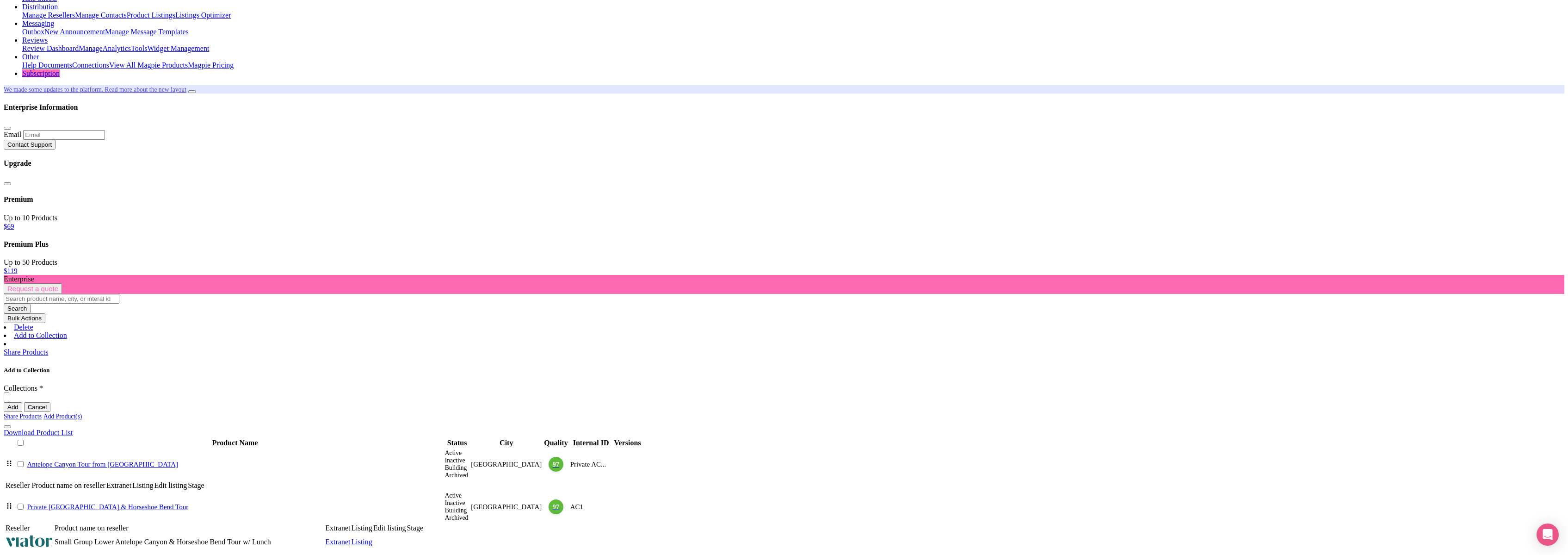
scroll to position [99, 0]
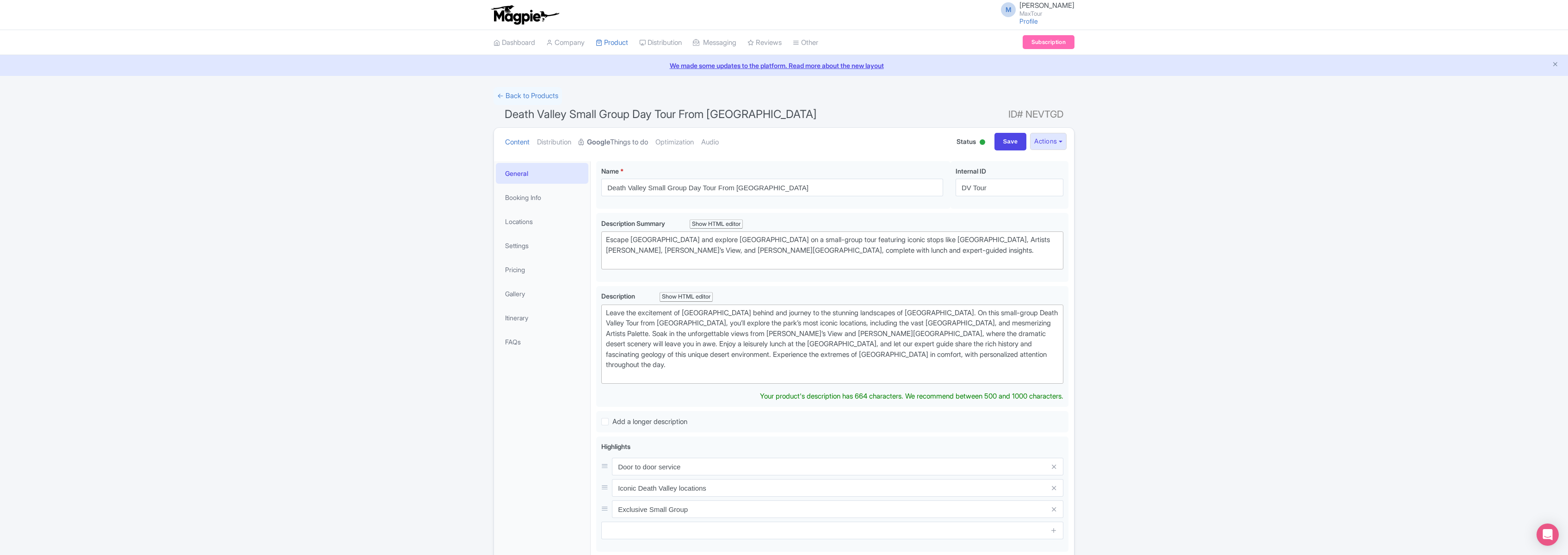
click at [624, 144] on link "Google Things to do" at bounding box center [614, 143] width 69 height 29
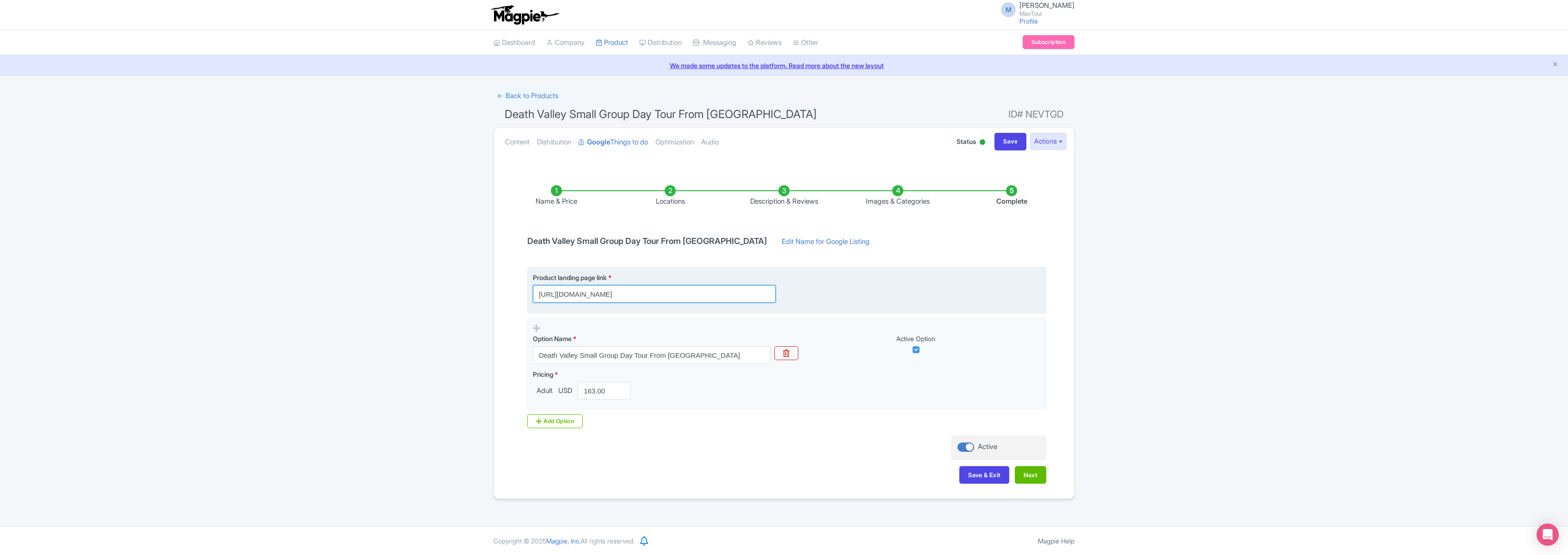
scroll to position [0, 270]
drag, startPoint x: 536, startPoint y: 293, endPoint x: 901, endPoint y: 301, distance: 365.1
click at [901, 301] on div "Product landing page link * https://www.maxtour.co/tours/death-valley-tour-from…" at bounding box center [786, 288] width 508 height 30
paste input "https://www.maxtour.co/tours/death-valley-tour-from-las-vegas/?utm_source=googl…"
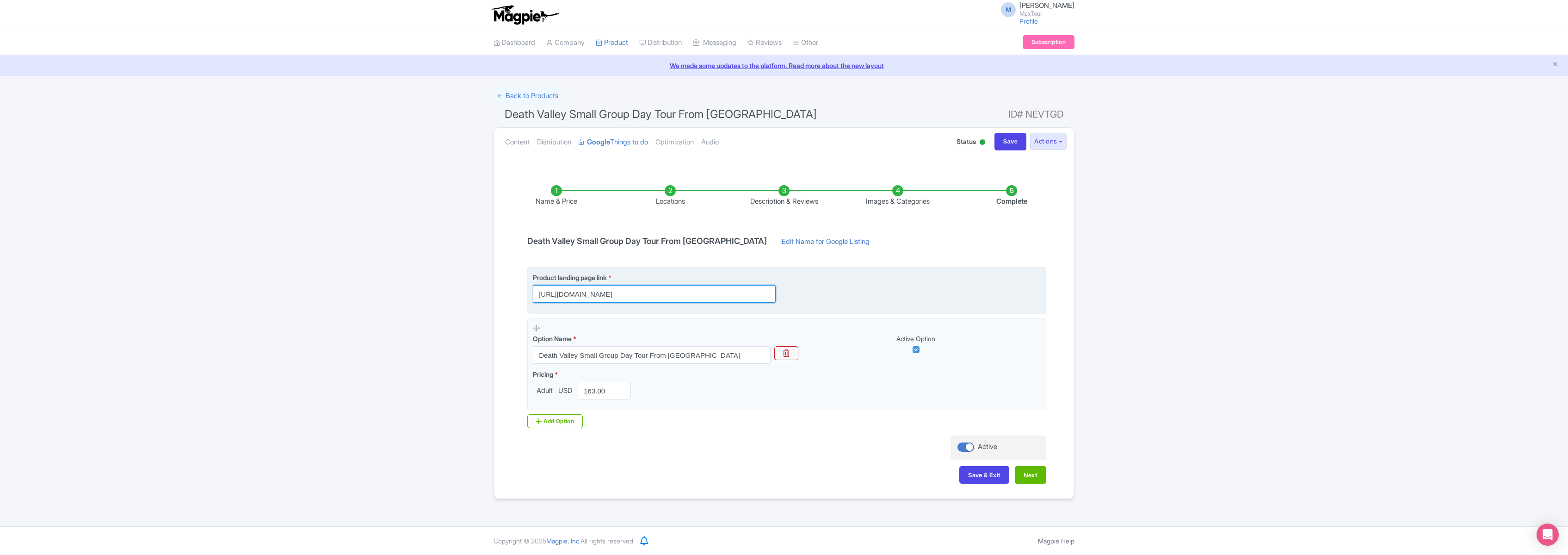
scroll to position [0, 98]
type input "https://www.maxtour.co/tours/death-valley-tour-from-las-vegas/?utm_source=googl…"
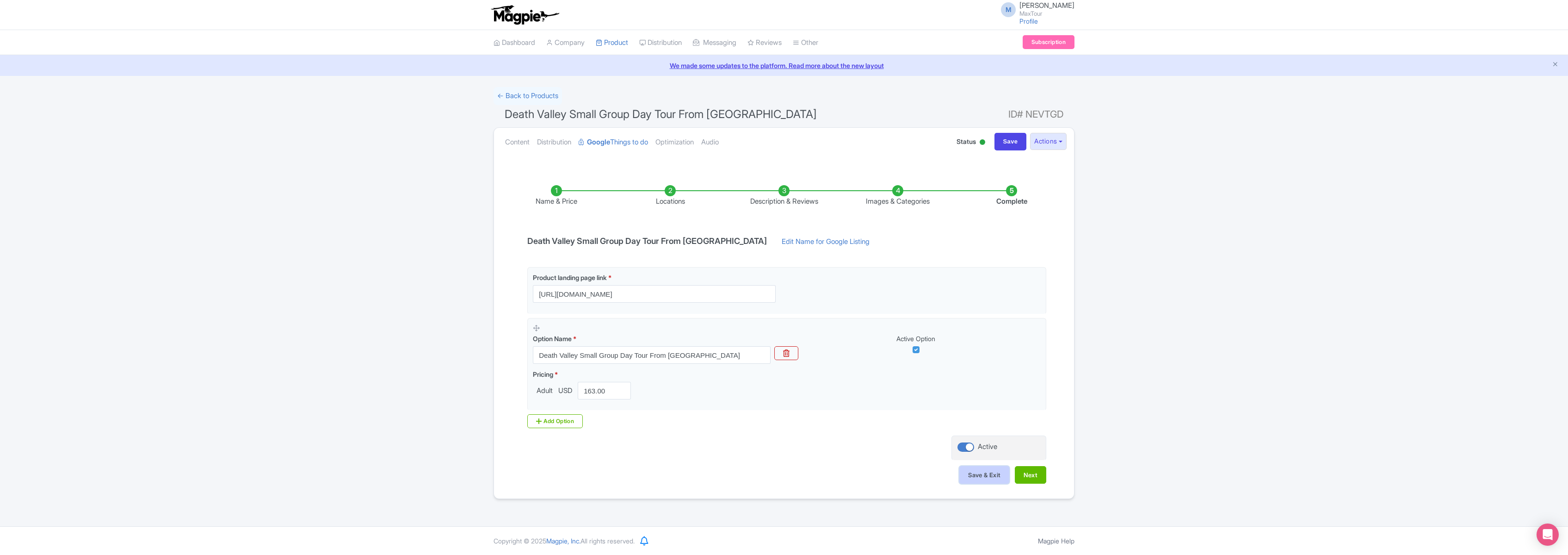
click at [984, 475] on button "Save & Exit" at bounding box center [984, 475] width 50 height 18
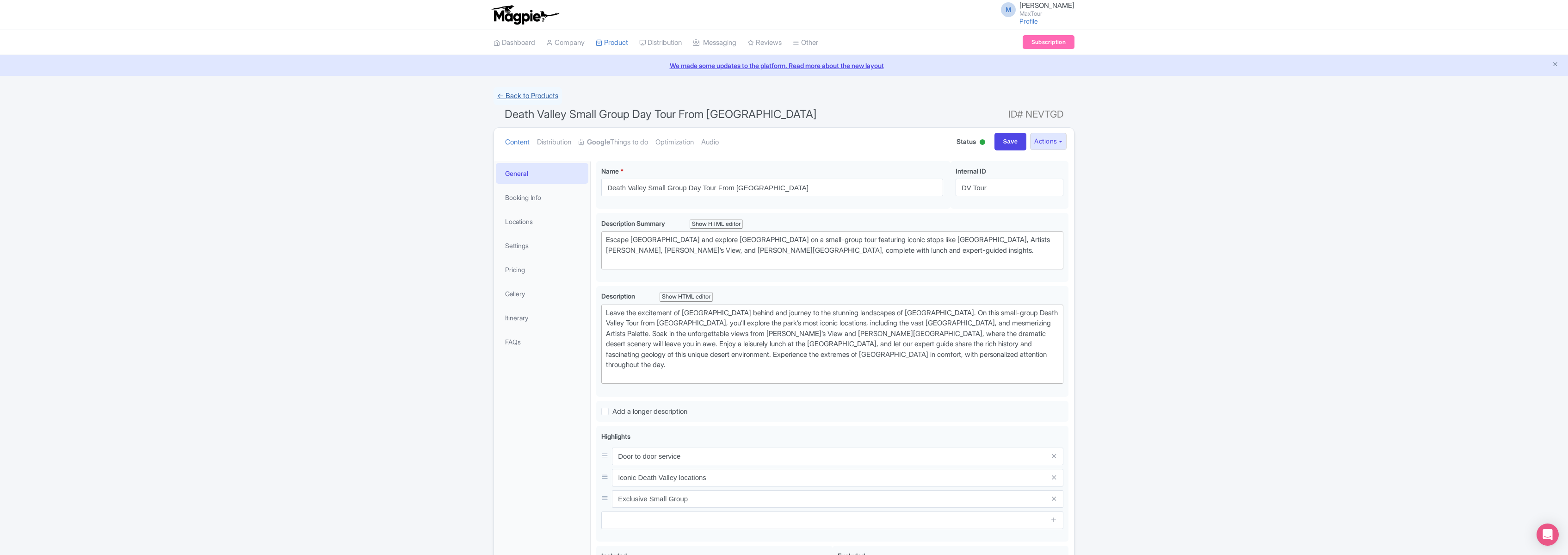
click at [520, 94] on link "← Back to Products" at bounding box center [528, 96] width 68 height 18
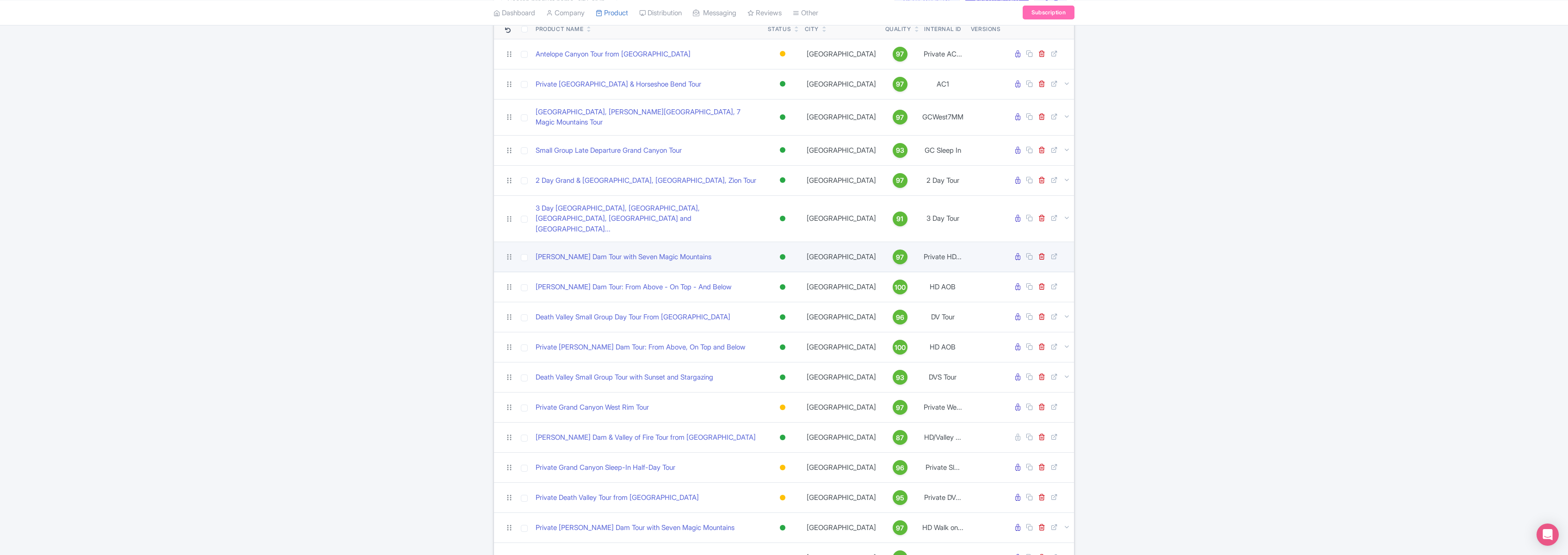
scroll to position [138, 0]
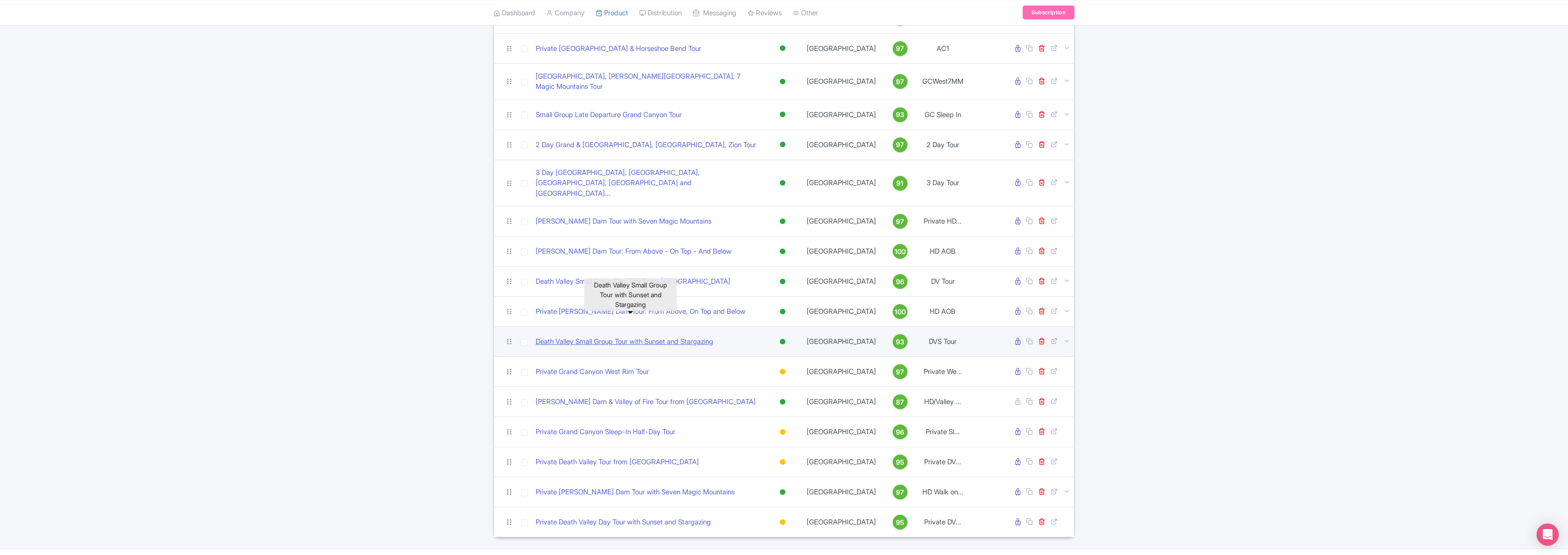
click at [681, 336] on link "Death Valley Small Group Tour with Sunset and Stargazing" at bounding box center [625, 341] width 178 height 10
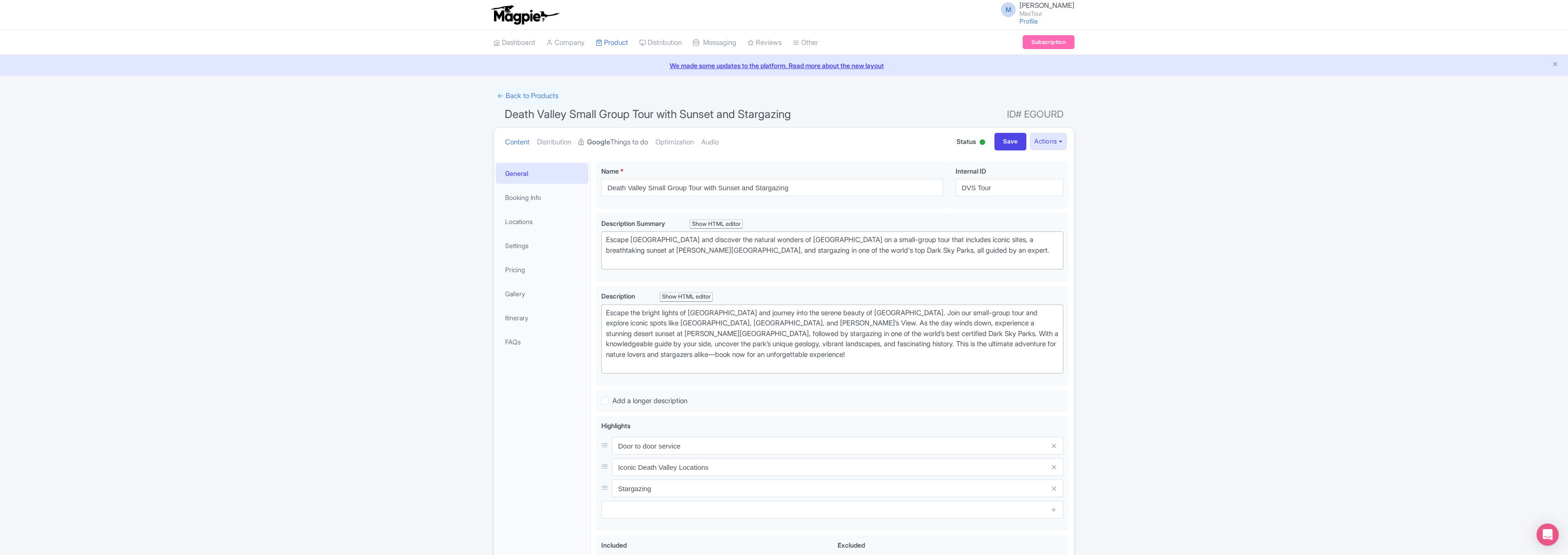
click at [618, 142] on link "Google Things to do" at bounding box center [614, 143] width 69 height 29
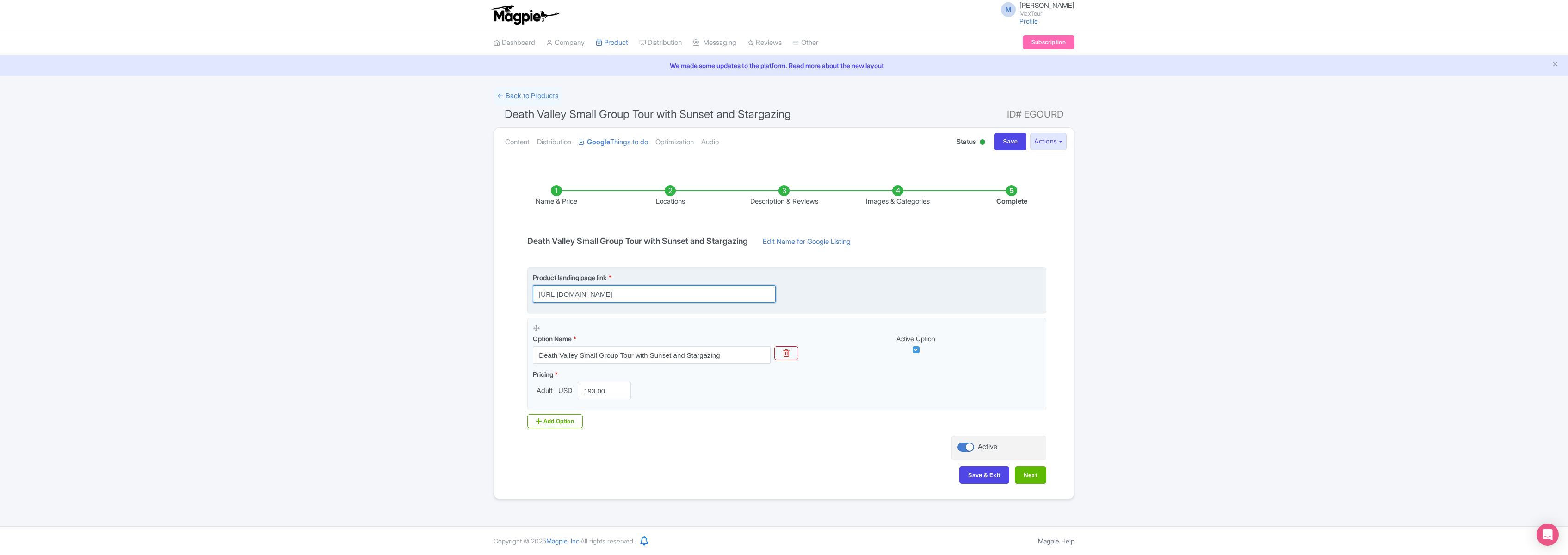
drag, startPoint x: 537, startPoint y: 292, endPoint x: 853, endPoint y: 299, distance: 316.1
click at [853, 298] on div "Product landing page link * [URL][DOMAIN_NAME]" at bounding box center [786, 288] width 508 height 30
paste input "[URL][DOMAIN_NAME]"
type input "[URL][DOMAIN_NAME]"
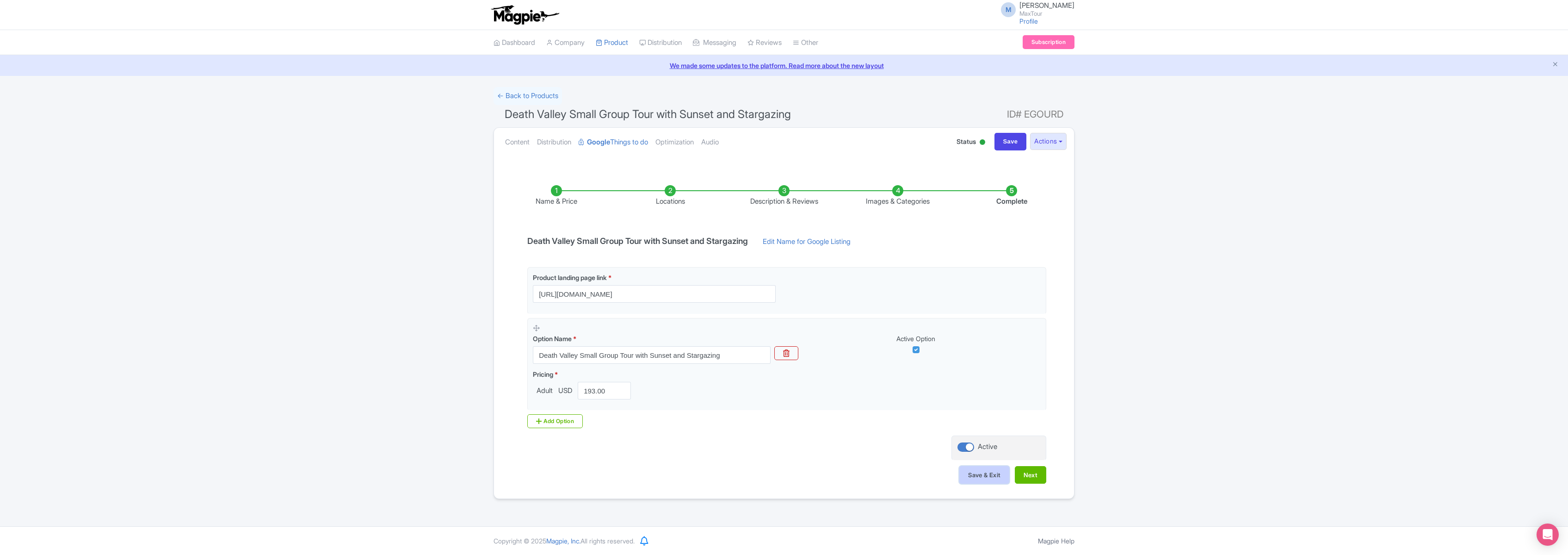
scroll to position [0, 0]
click at [982, 471] on button "Save & Exit" at bounding box center [984, 475] width 50 height 18
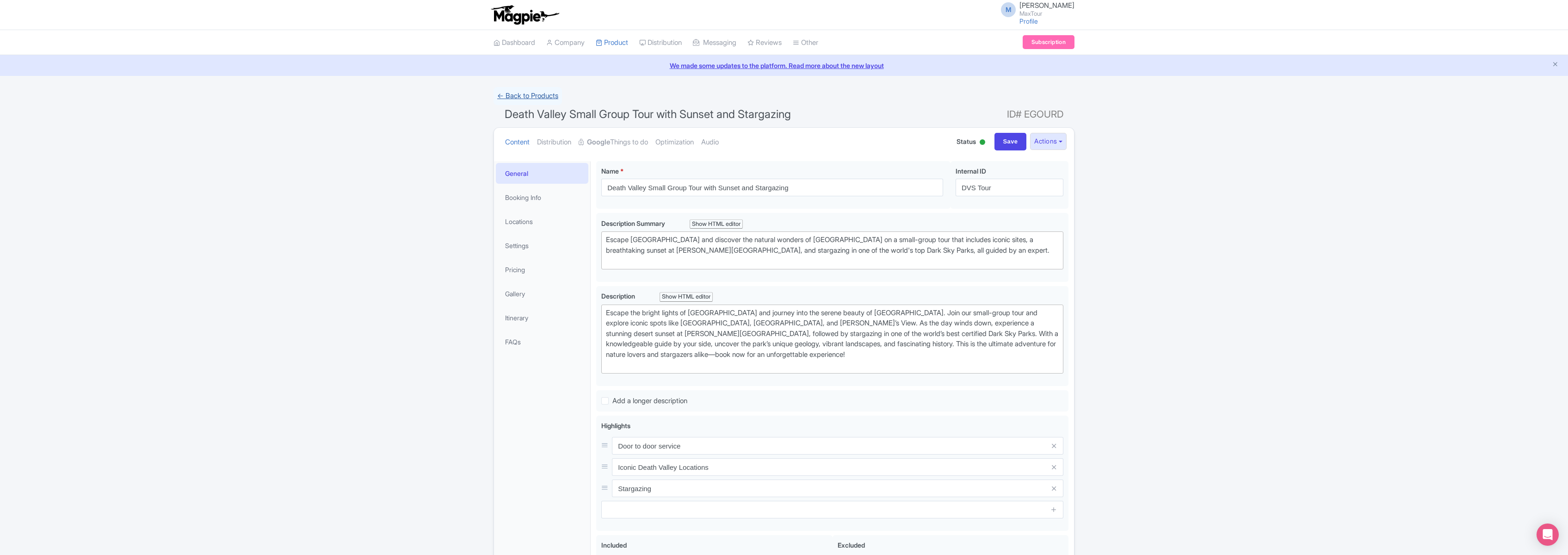
click at [518, 91] on link "← Back to Products" at bounding box center [528, 96] width 68 height 18
